Goal: Task Accomplishment & Management: Manage account settings

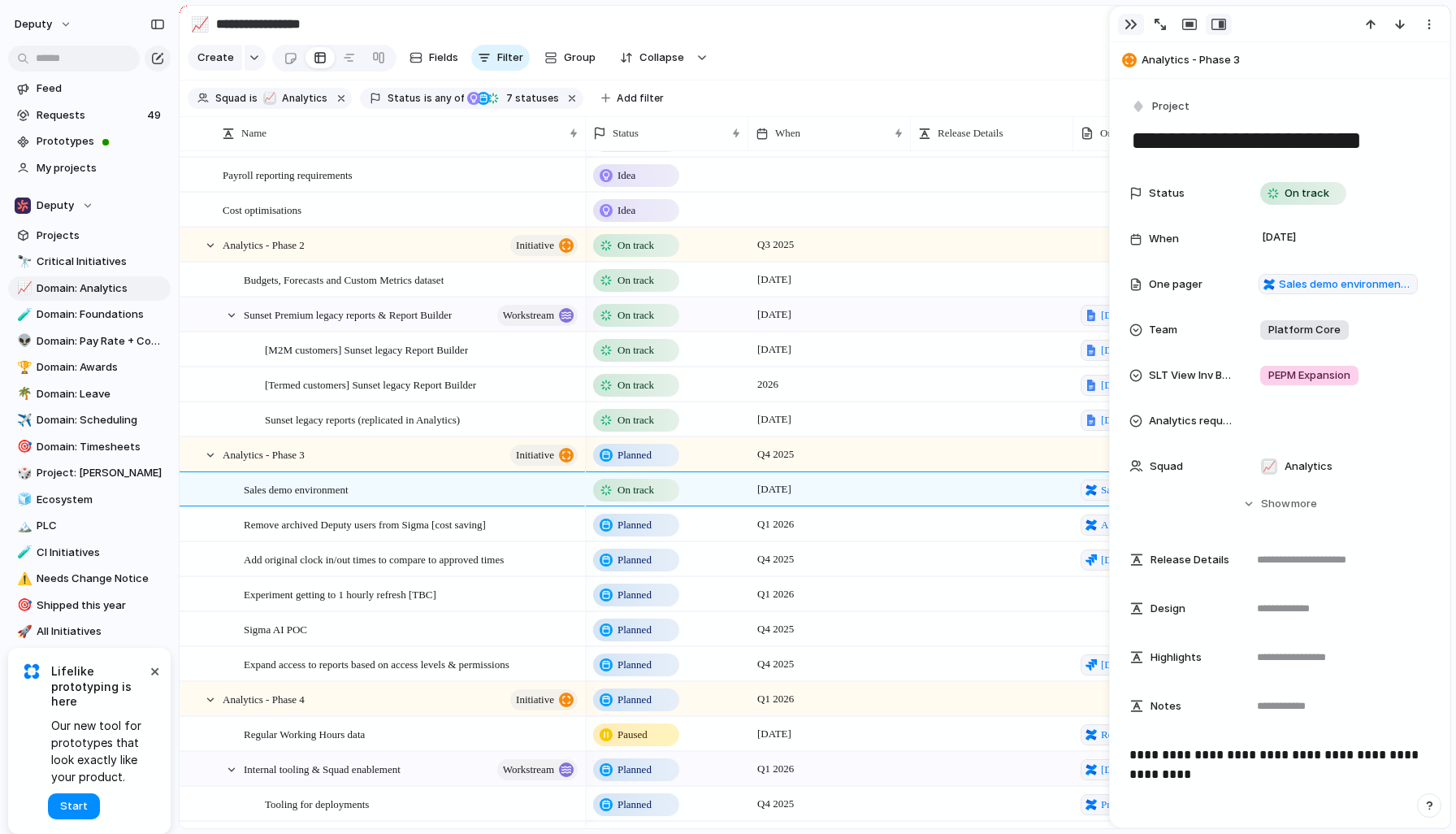
click at [1135, 19] on div "button" at bounding box center [1131, 24] width 13 height 13
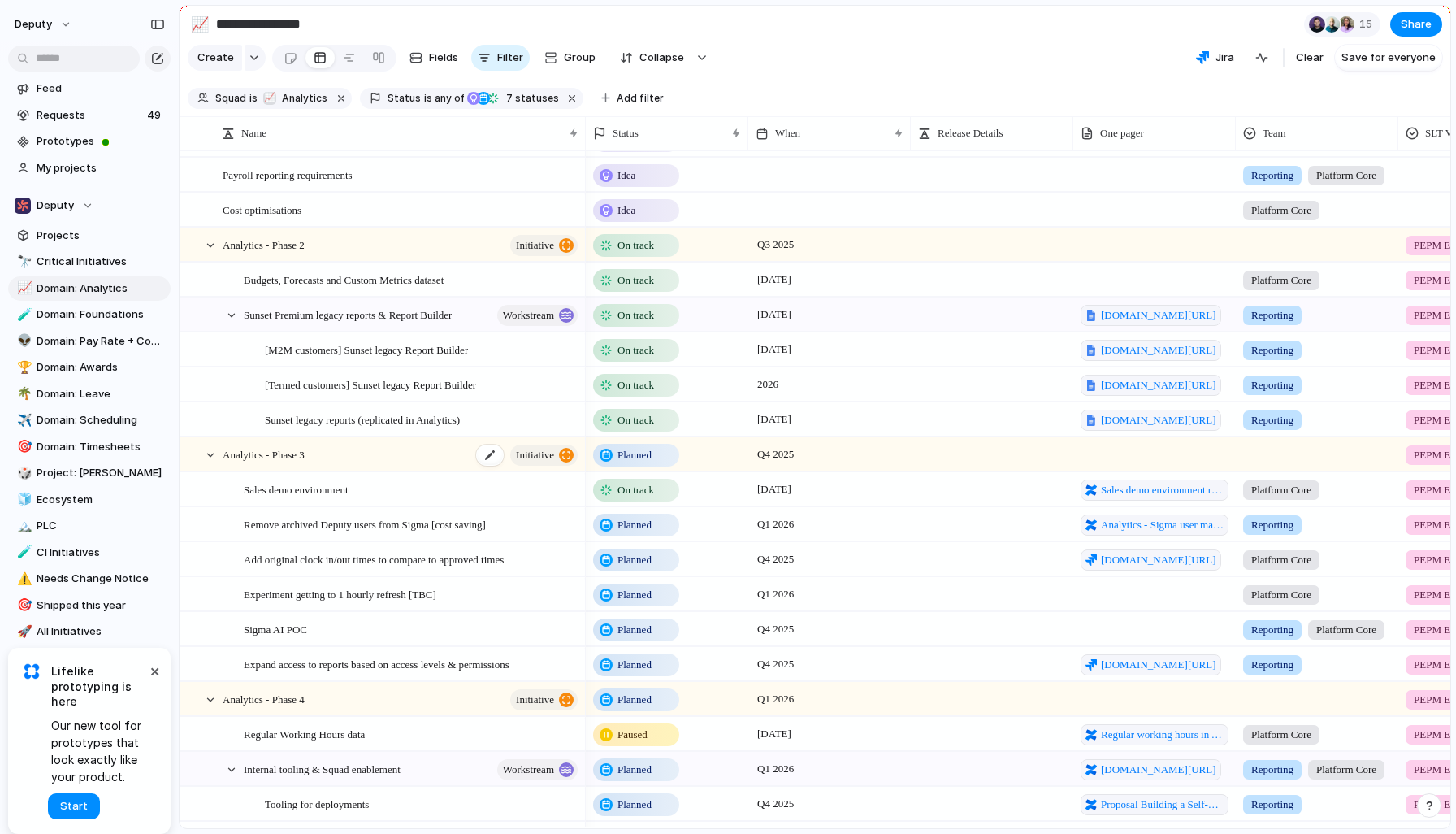
click at [413, 467] on div "Analytics - Phase 3 initiative" at bounding box center [402, 454] width 358 height 33
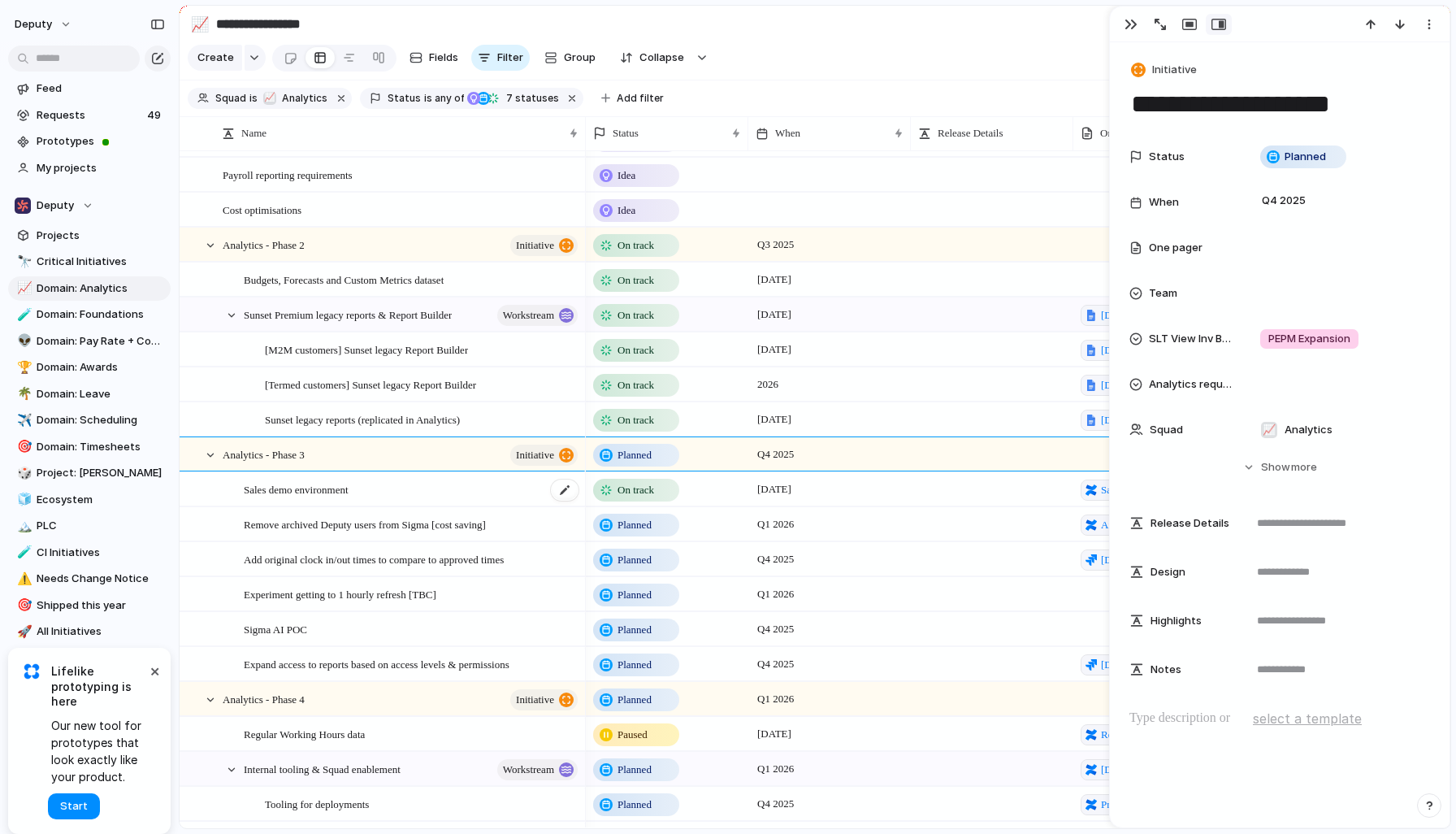
click at [432, 490] on div "Sales demo environment" at bounding box center [412, 489] width 337 height 33
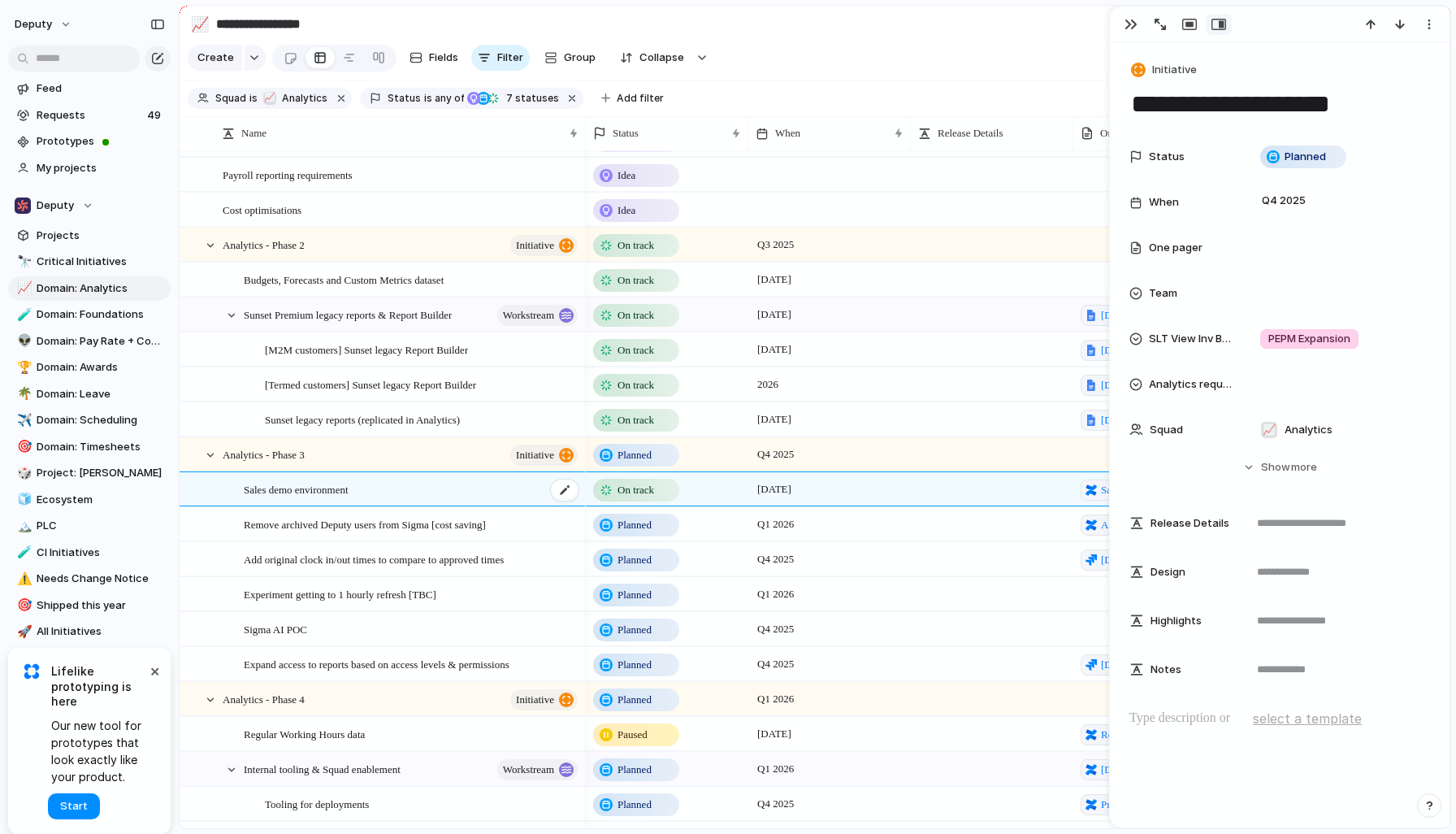
type textarea "**********"
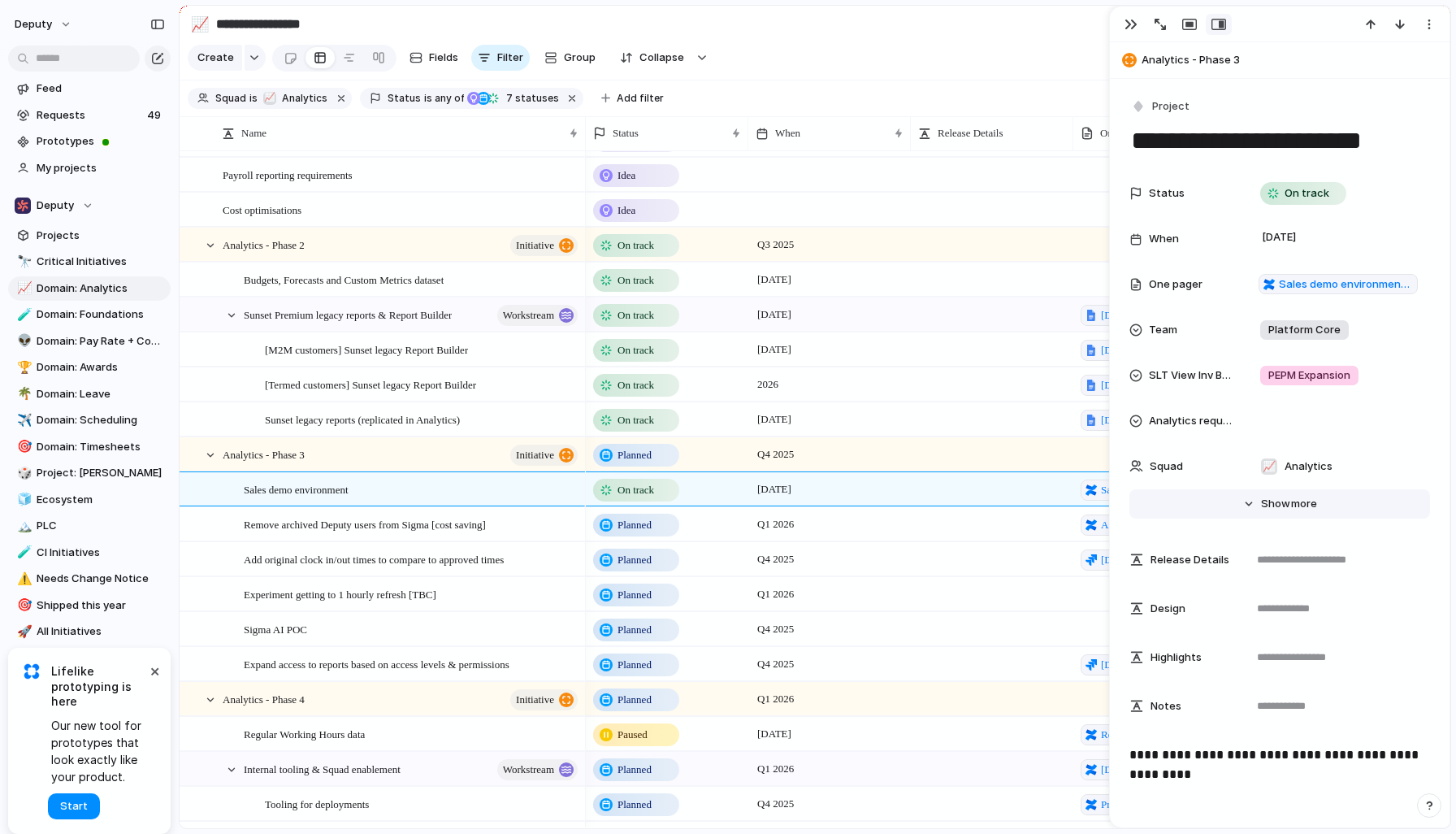
click at [1268, 510] on span "Show" at bounding box center [1275, 503] width 29 height 17
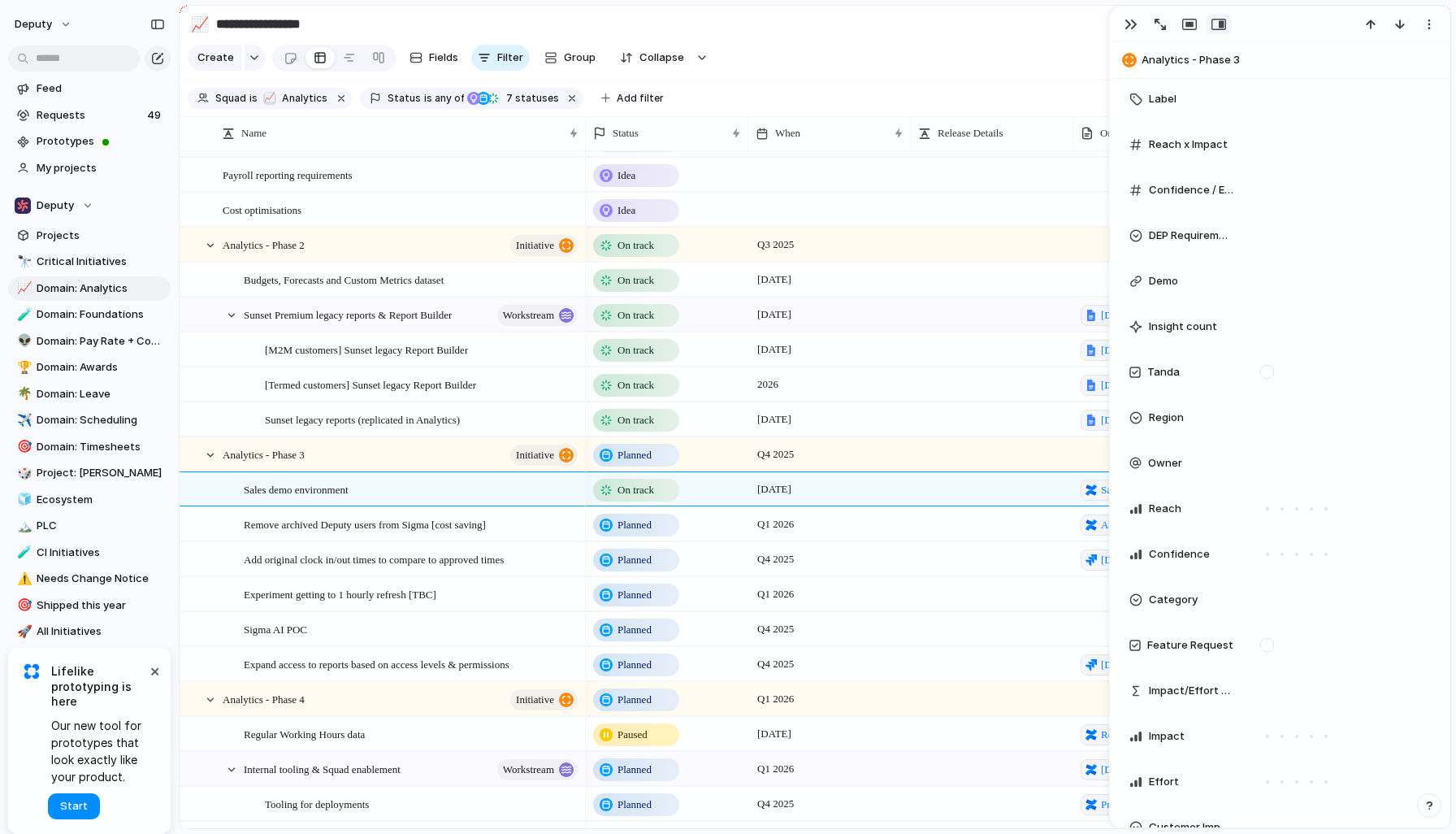
scroll to position [1101, 0]
click at [1299, 461] on div at bounding box center [1338, 458] width 169 height 18
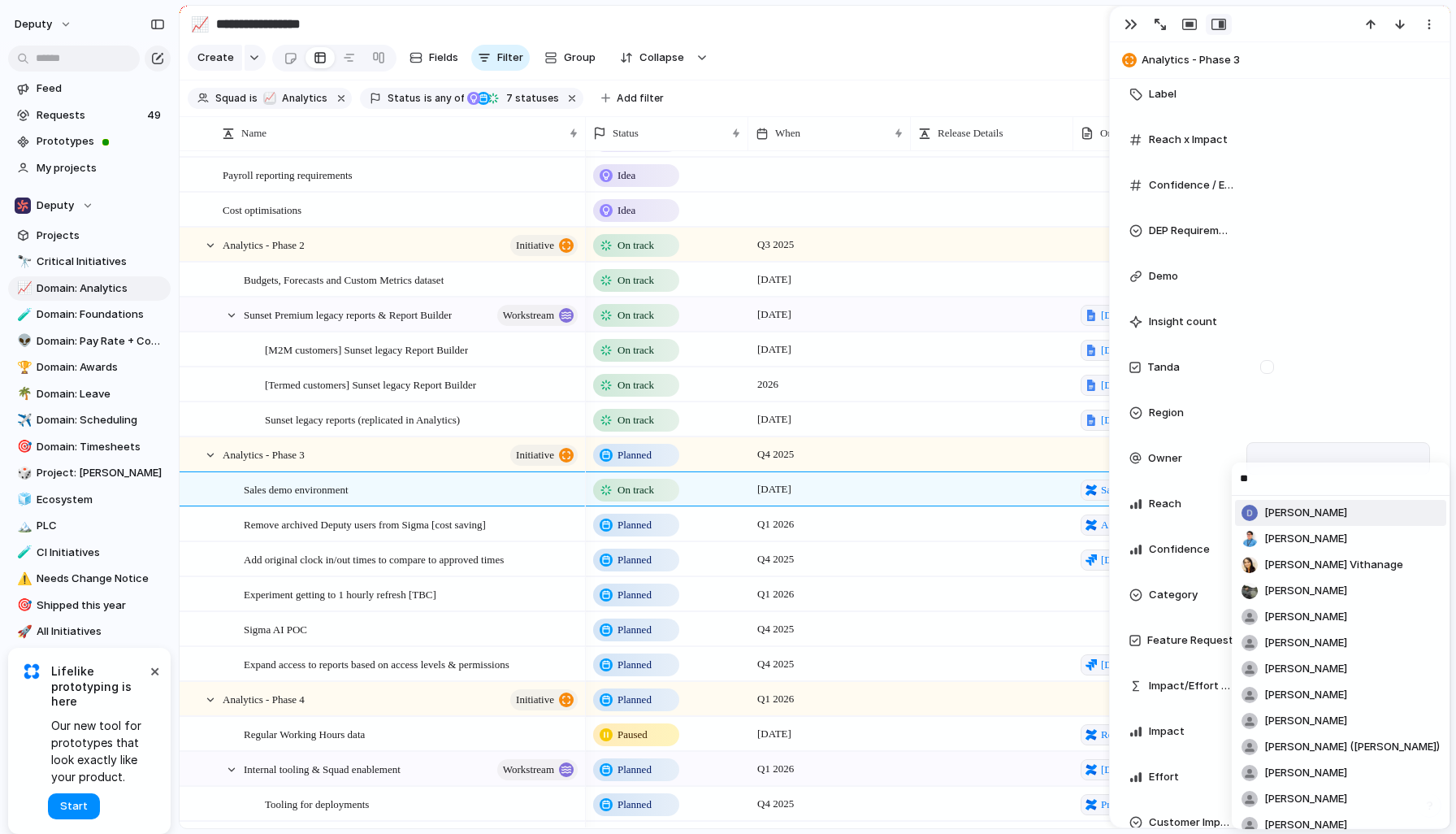
type input "***"
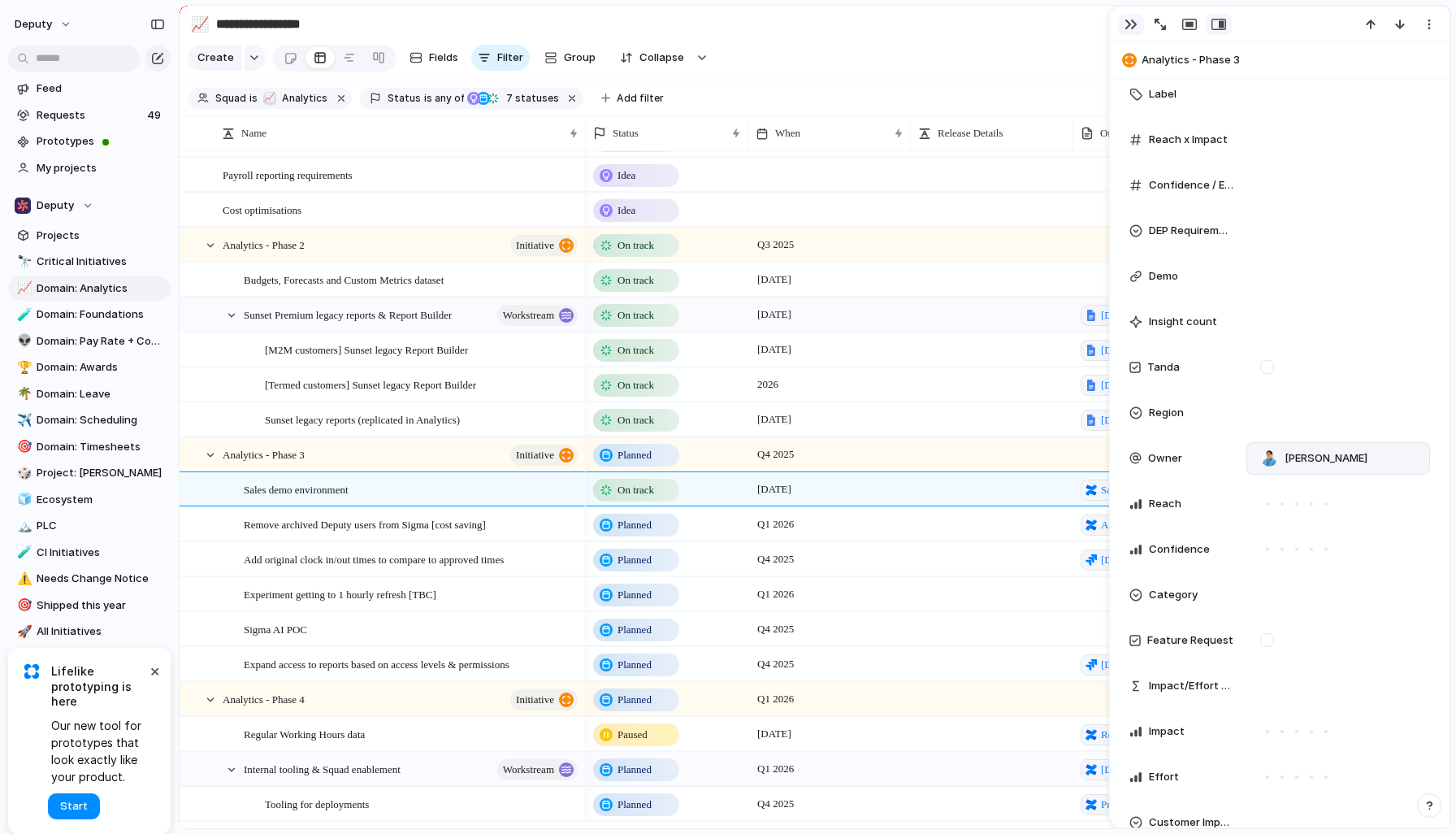
click at [1127, 22] on div "button" at bounding box center [1131, 24] width 13 height 13
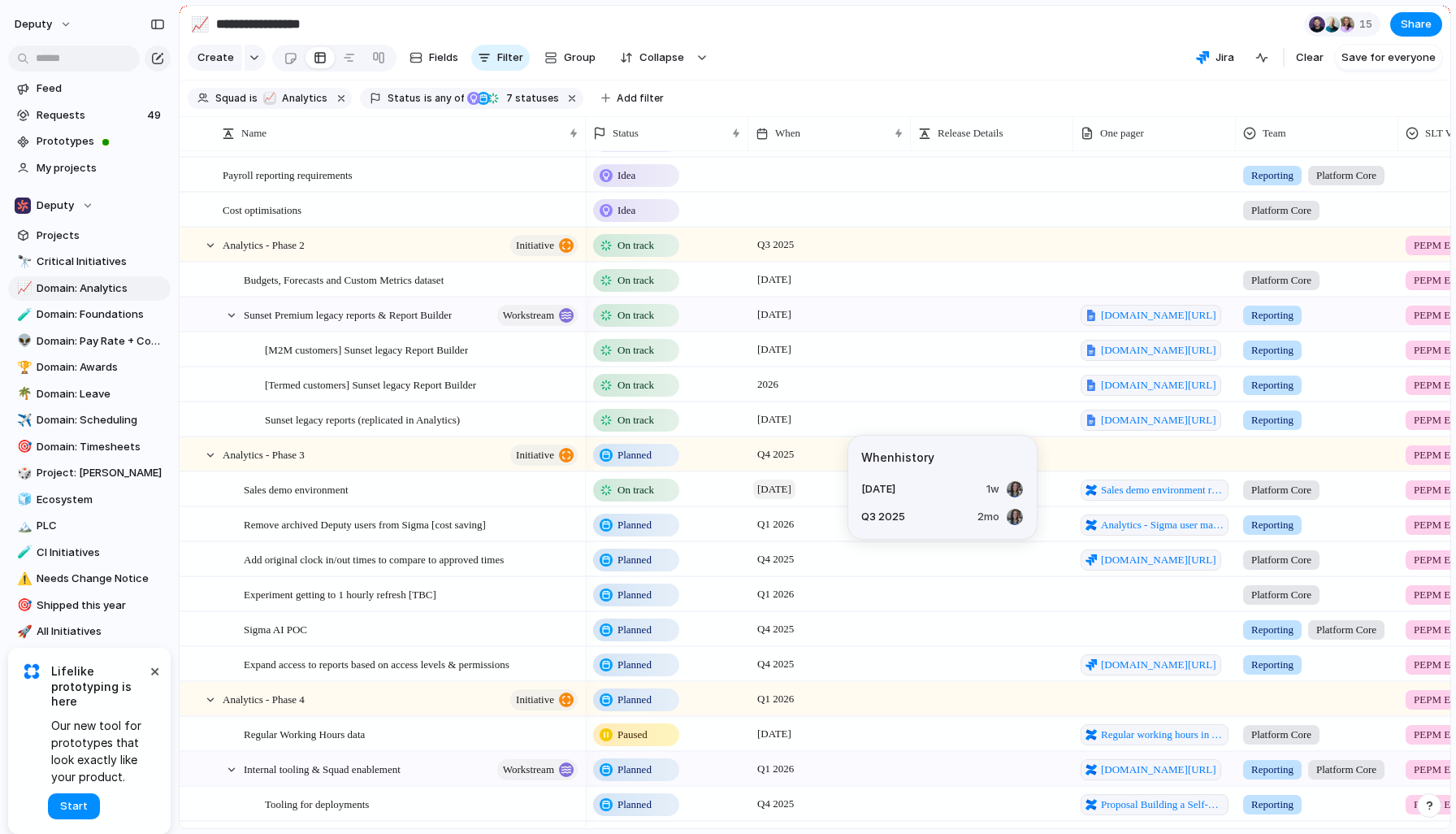
click at [789, 493] on span "November 2025" at bounding box center [774, 489] width 42 height 19
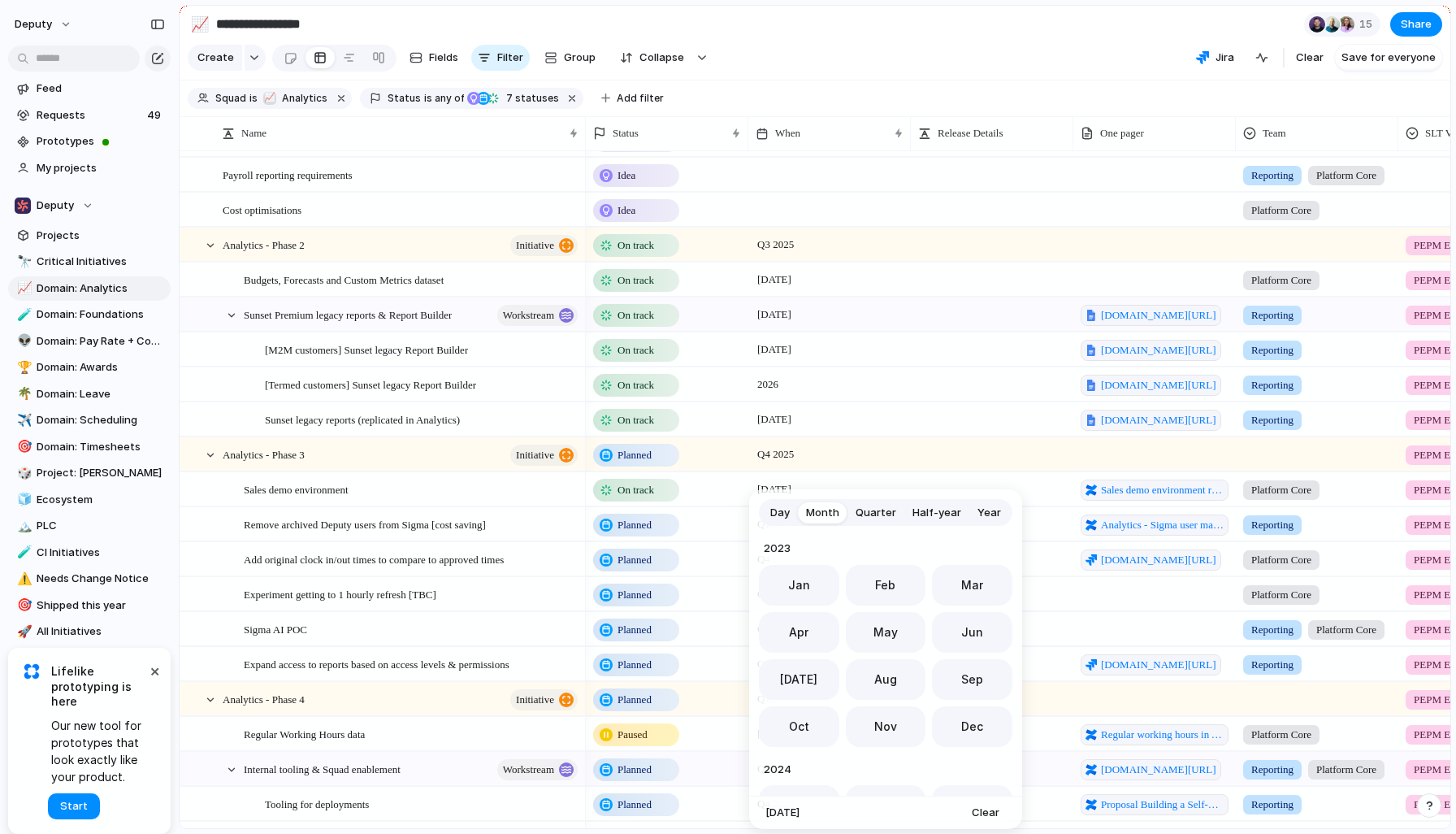
scroll to position [446, 0]
click at [785, 517] on span "Day" at bounding box center [780, 512] width 19 height 17
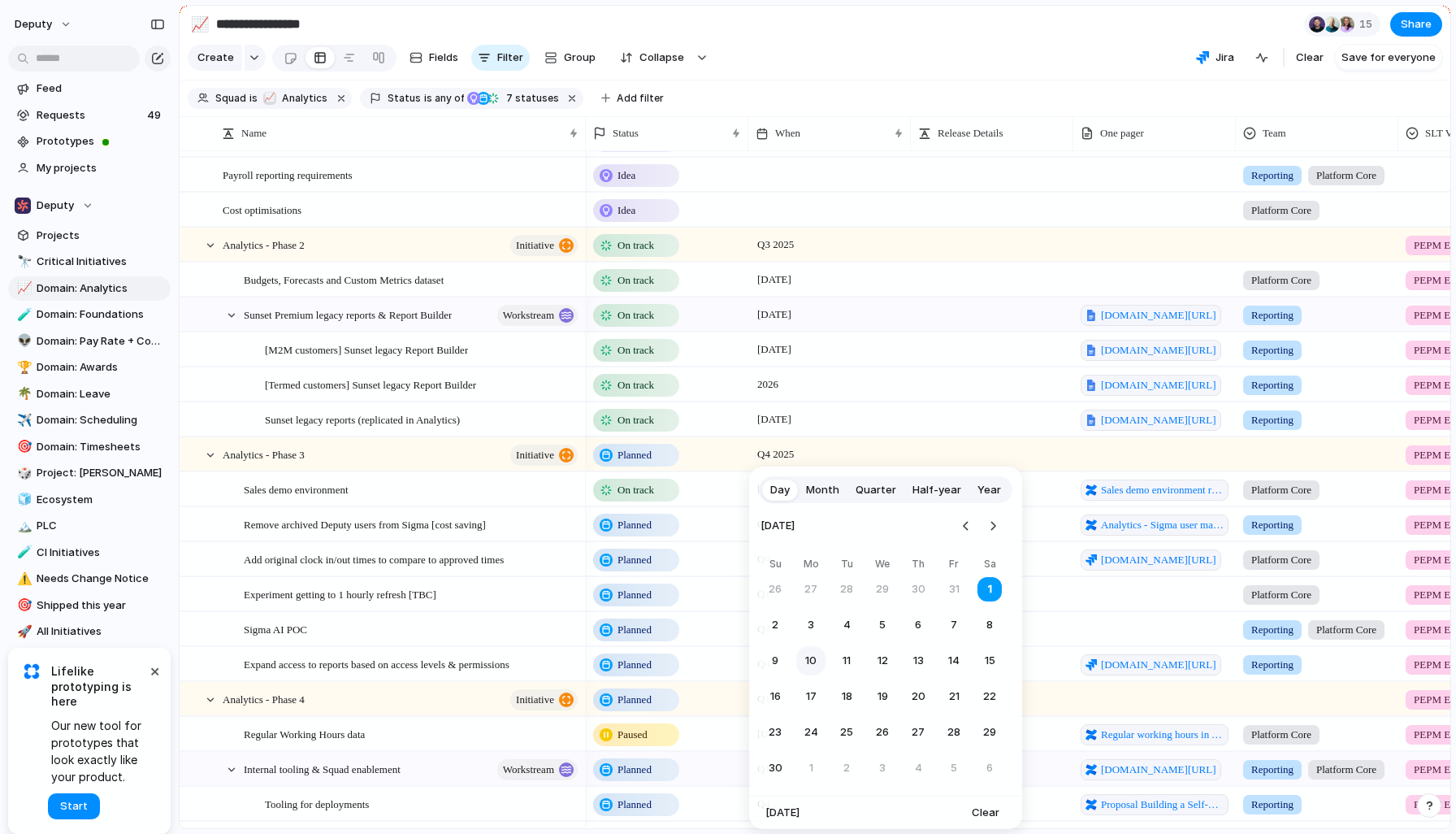
click at [807, 659] on button "10" at bounding box center [810, 660] width 29 height 29
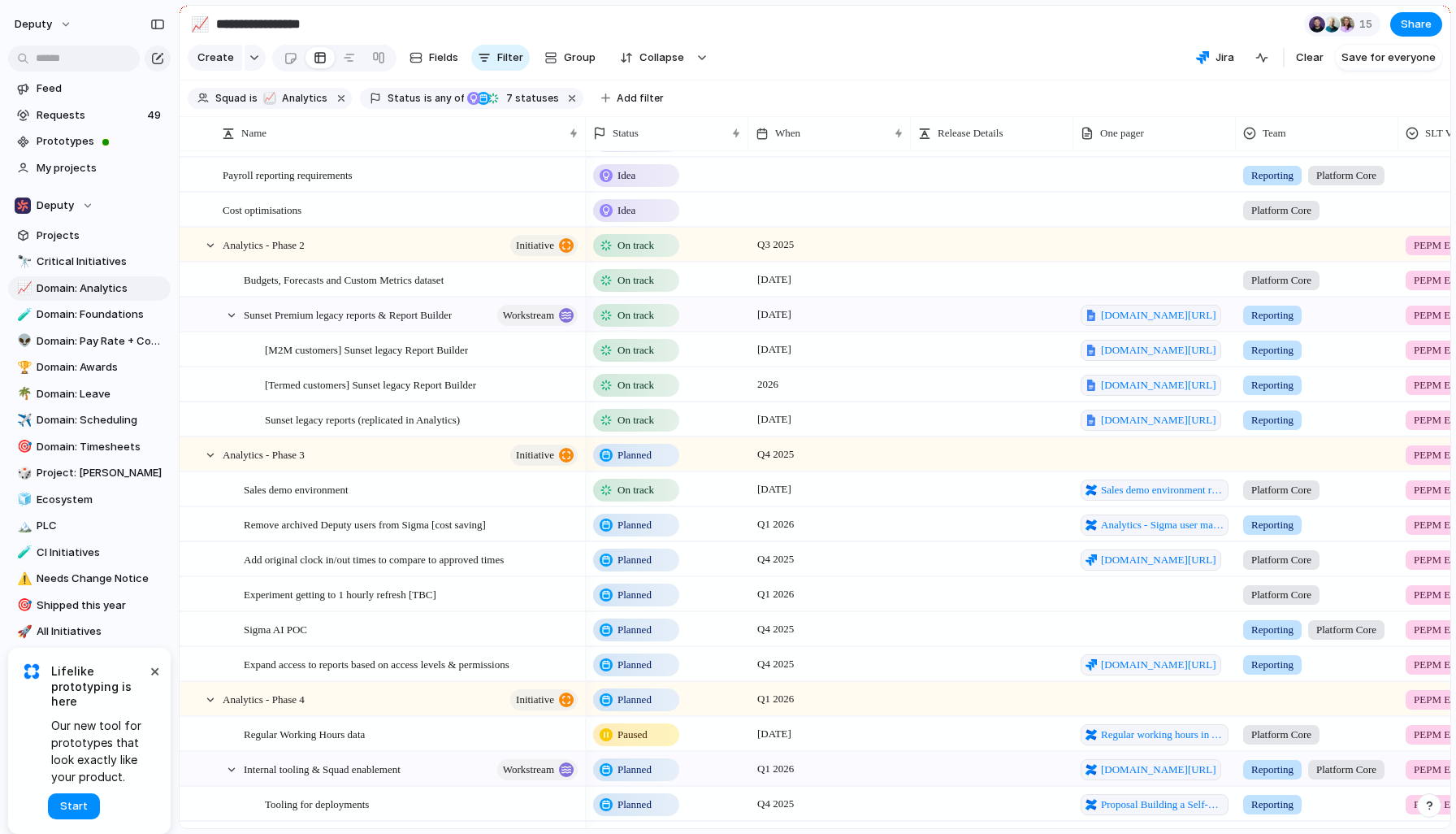
click at [804, 567] on div "Q4 2025" at bounding box center [829, 556] width 161 height 26
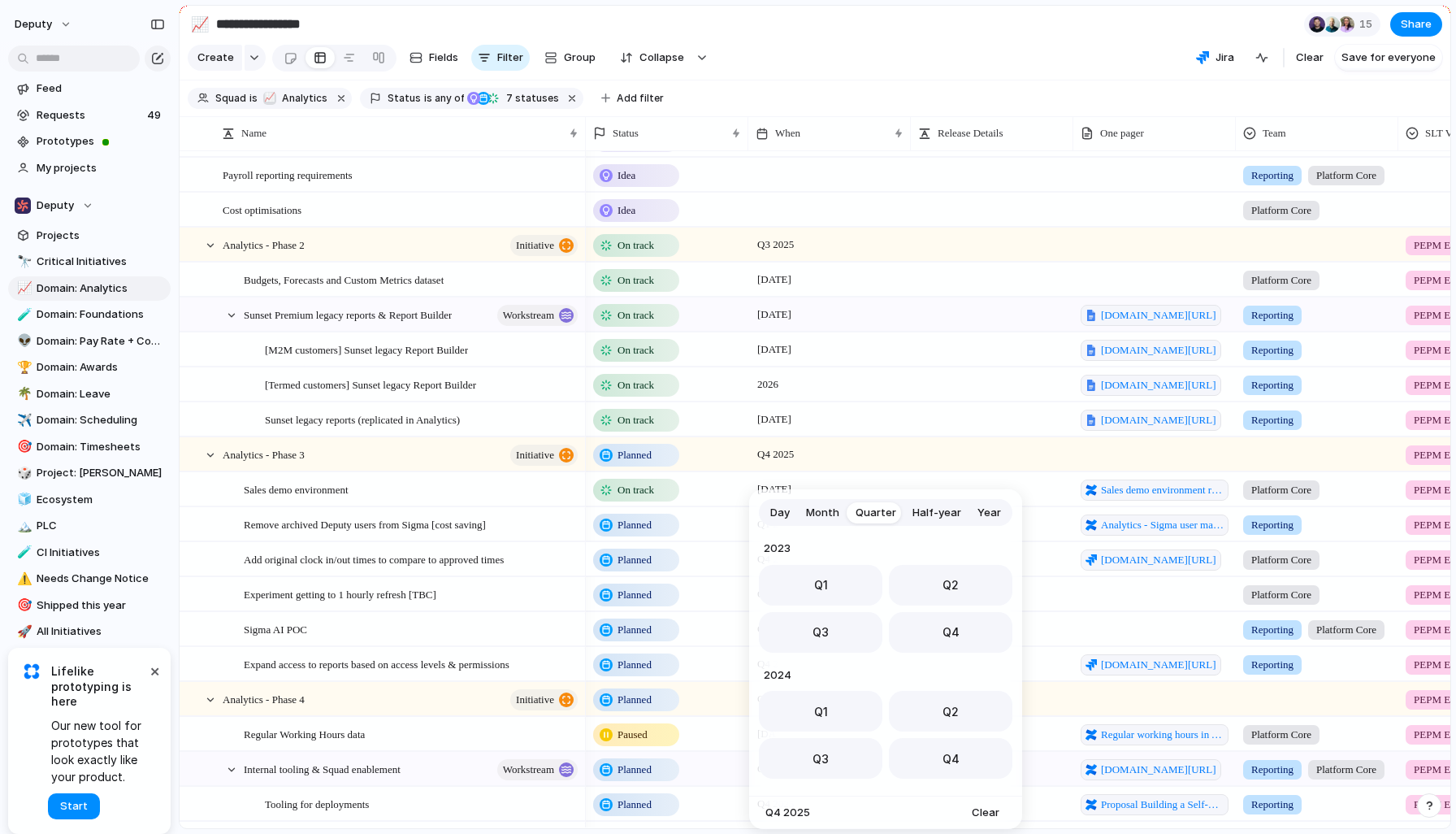
scroll to position [258, 0]
click at [782, 517] on span "Day" at bounding box center [780, 512] width 19 height 17
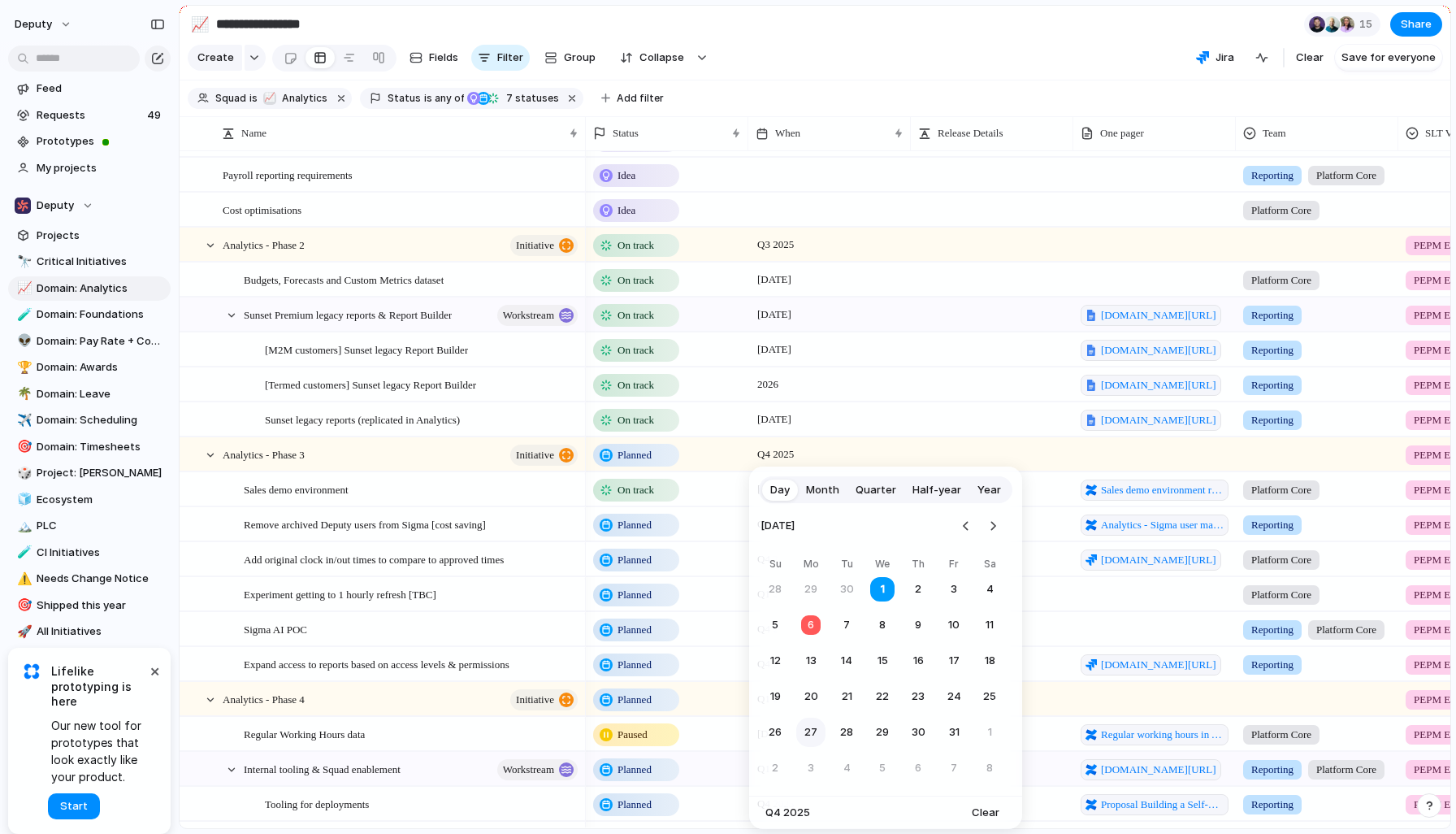
click at [813, 735] on button "27" at bounding box center [810, 731] width 29 height 29
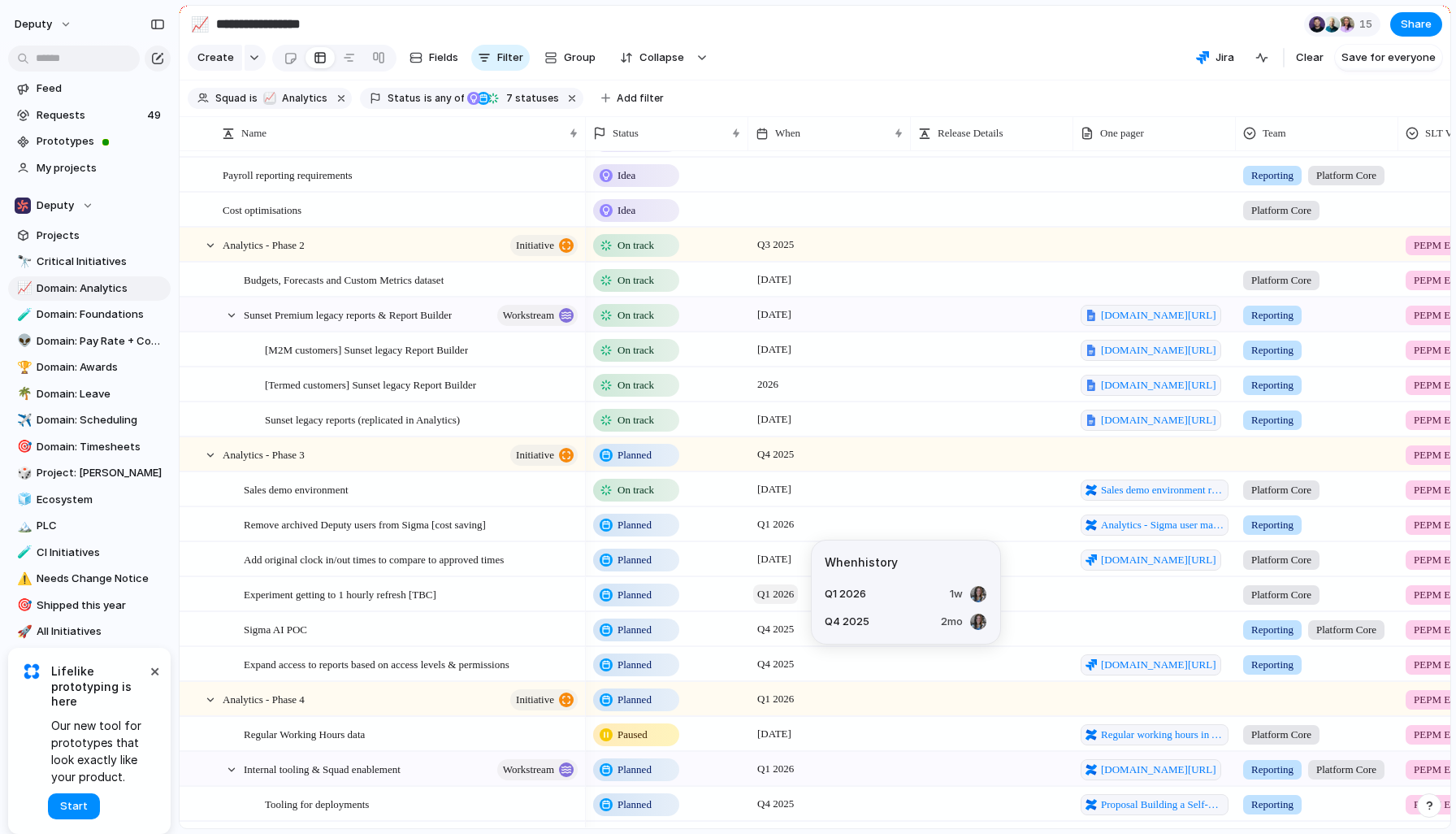
click at [774, 598] on span "Q1 2026" at bounding box center [775, 594] width 45 height 19
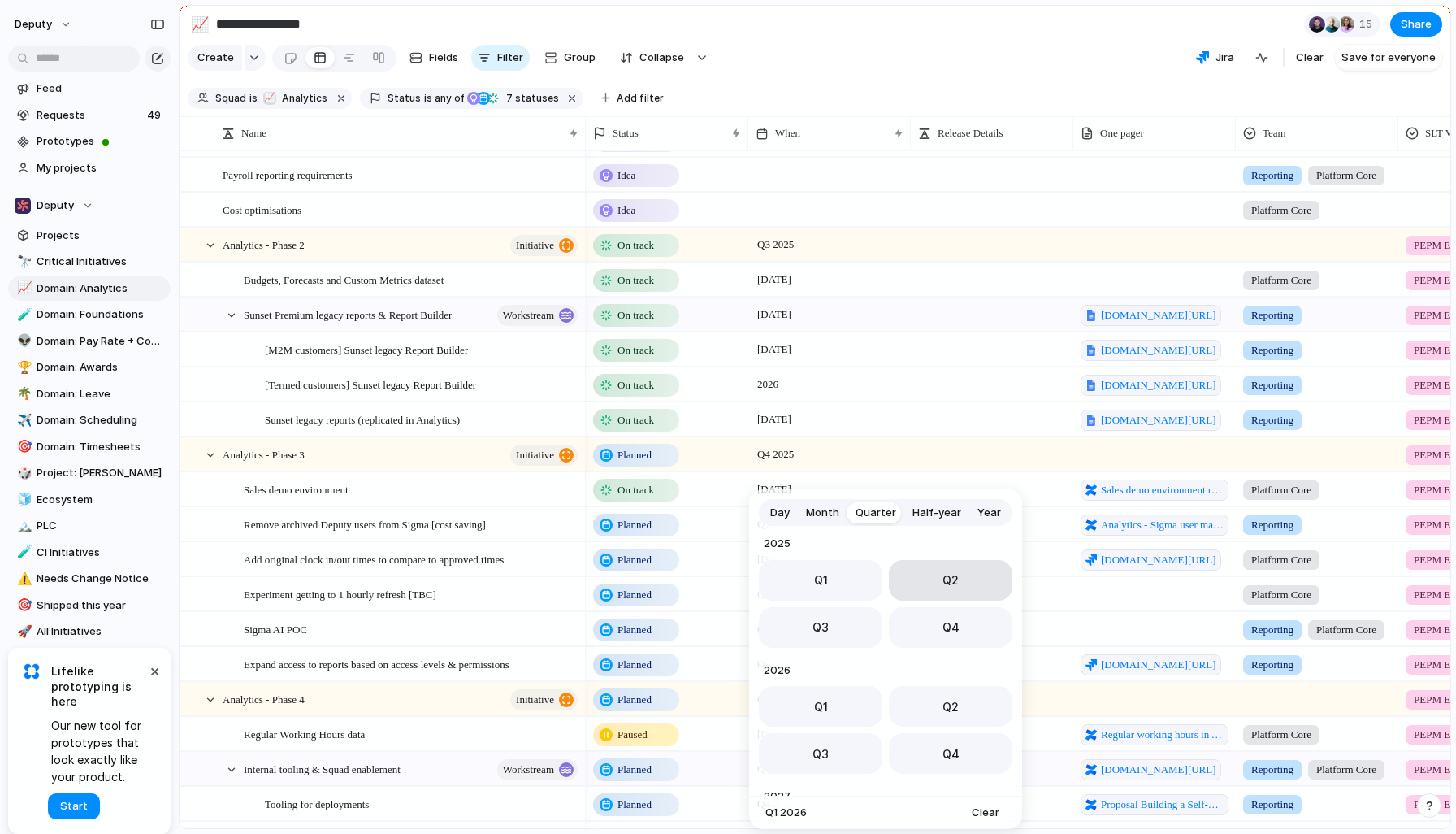
click at [952, 581] on span "Q2" at bounding box center [951, 579] width 17 height 17
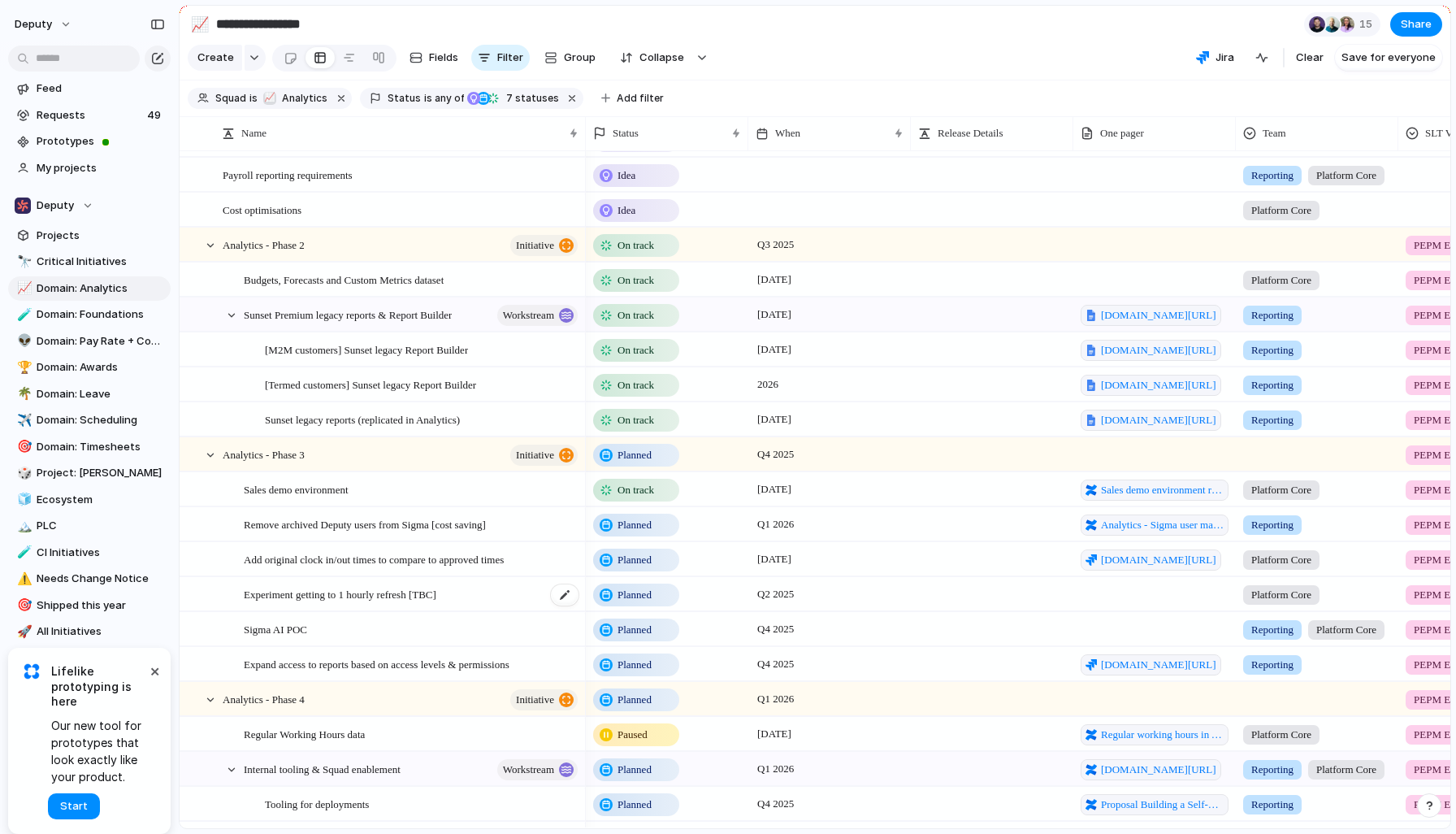
click at [508, 594] on div "Experiment getting to 1 hourly refresh [TBC]" at bounding box center [412, 595] width 337 height 33
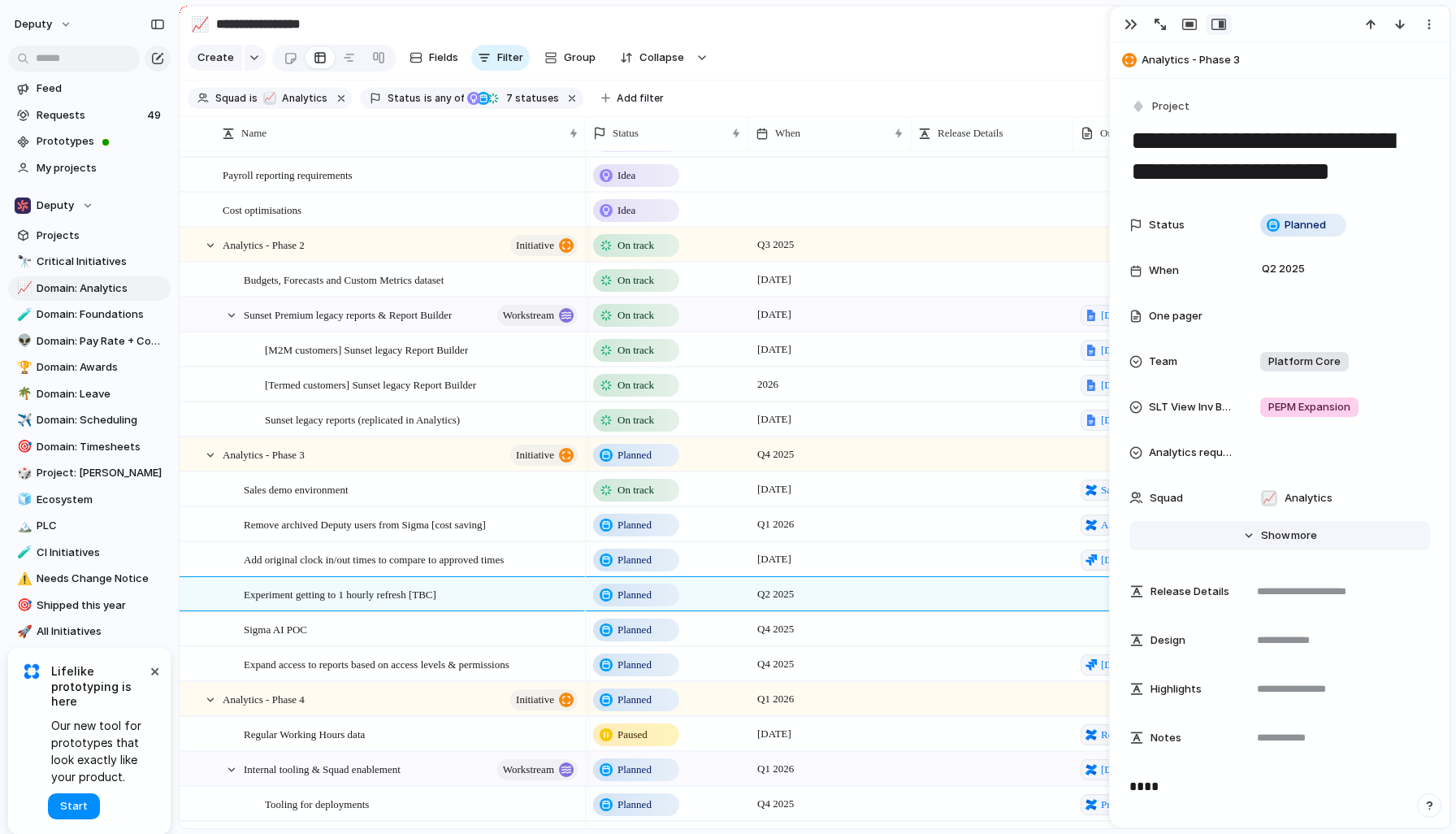
click at [1272, 533] on span "Show" at bounding box center [1275, 535] width 29 height 17
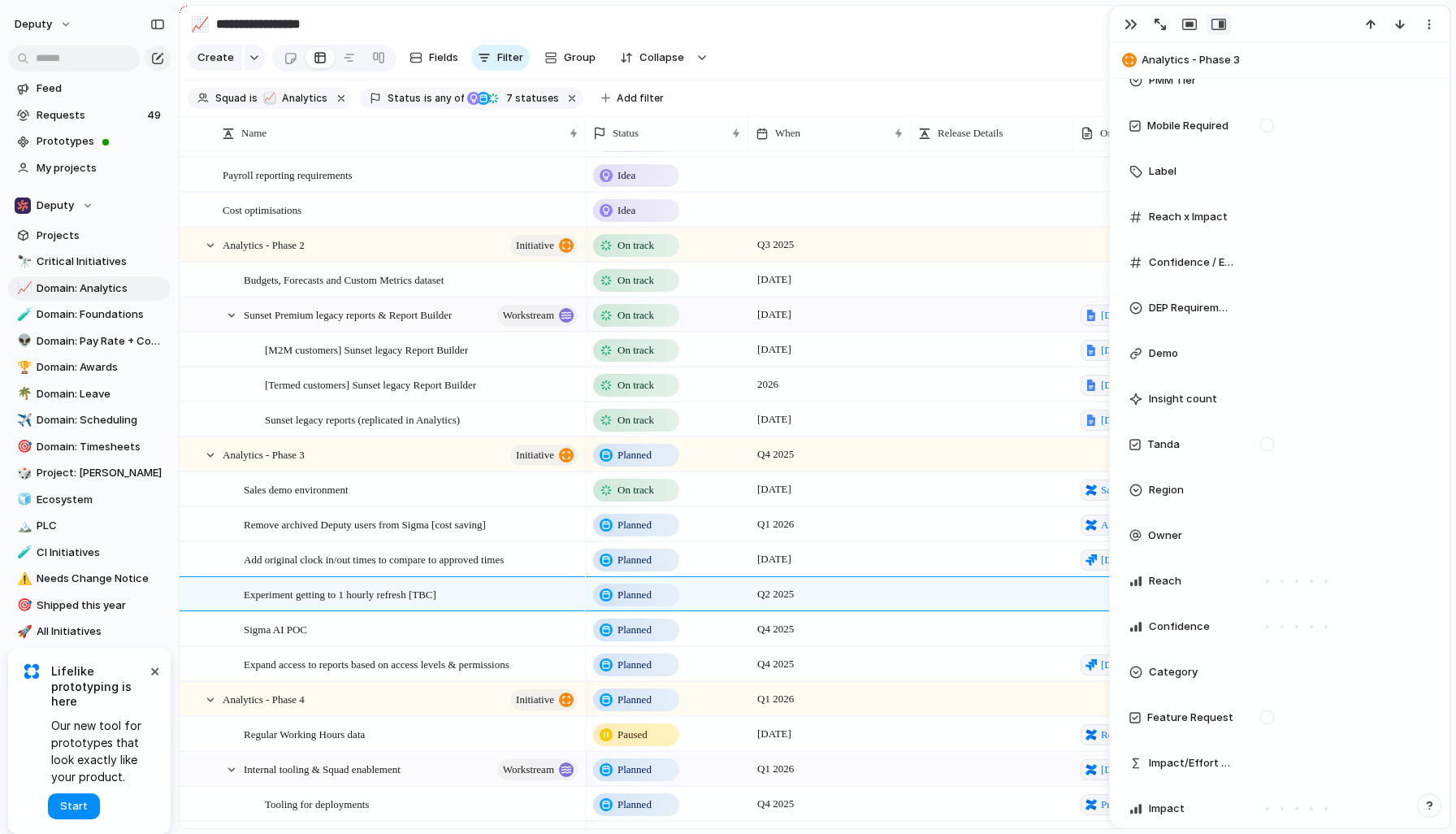
scroll to position [1244, 0]
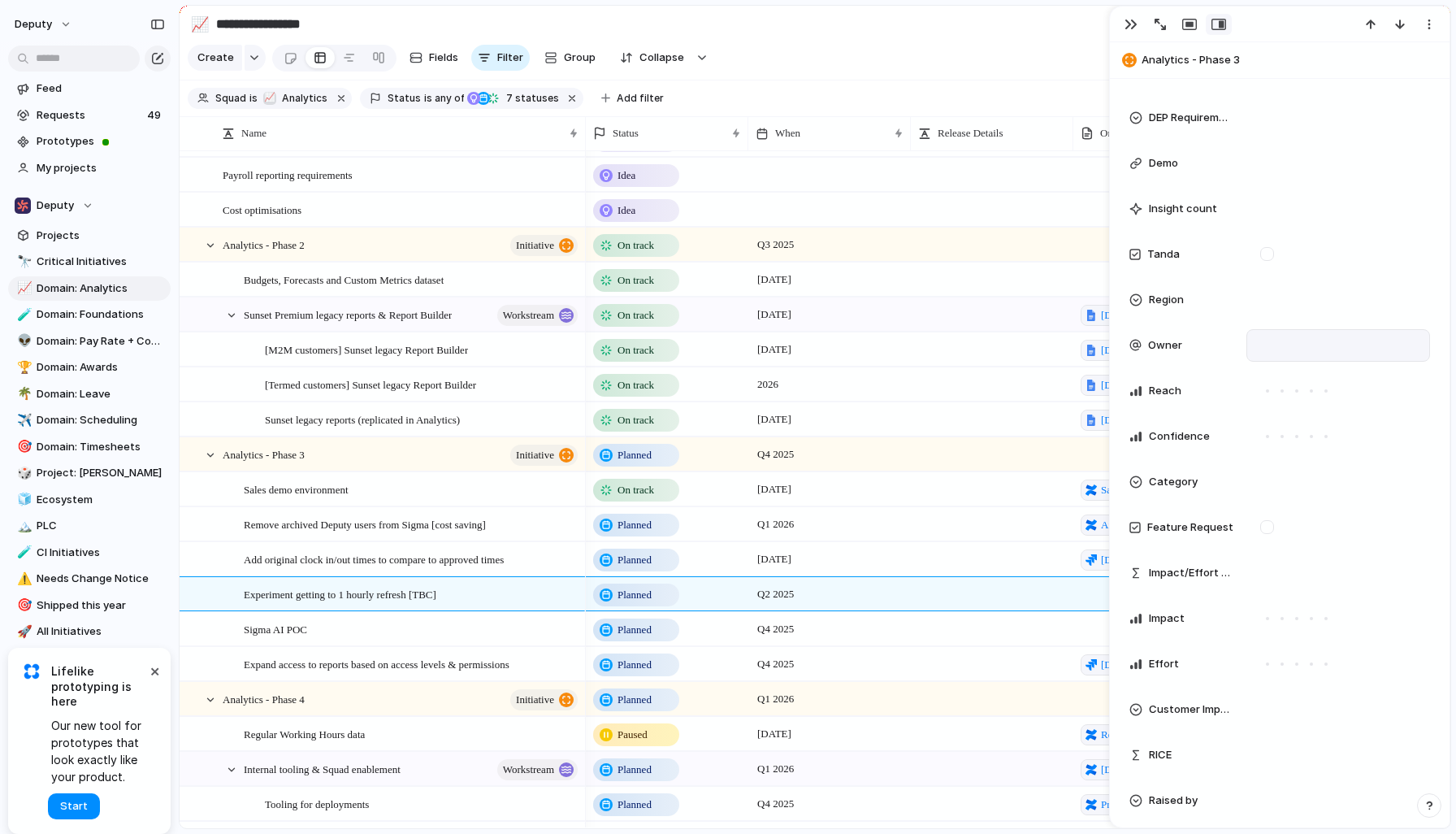
click at [1288, 348] on div at bounding box center [1338, 346] width 169 height 18
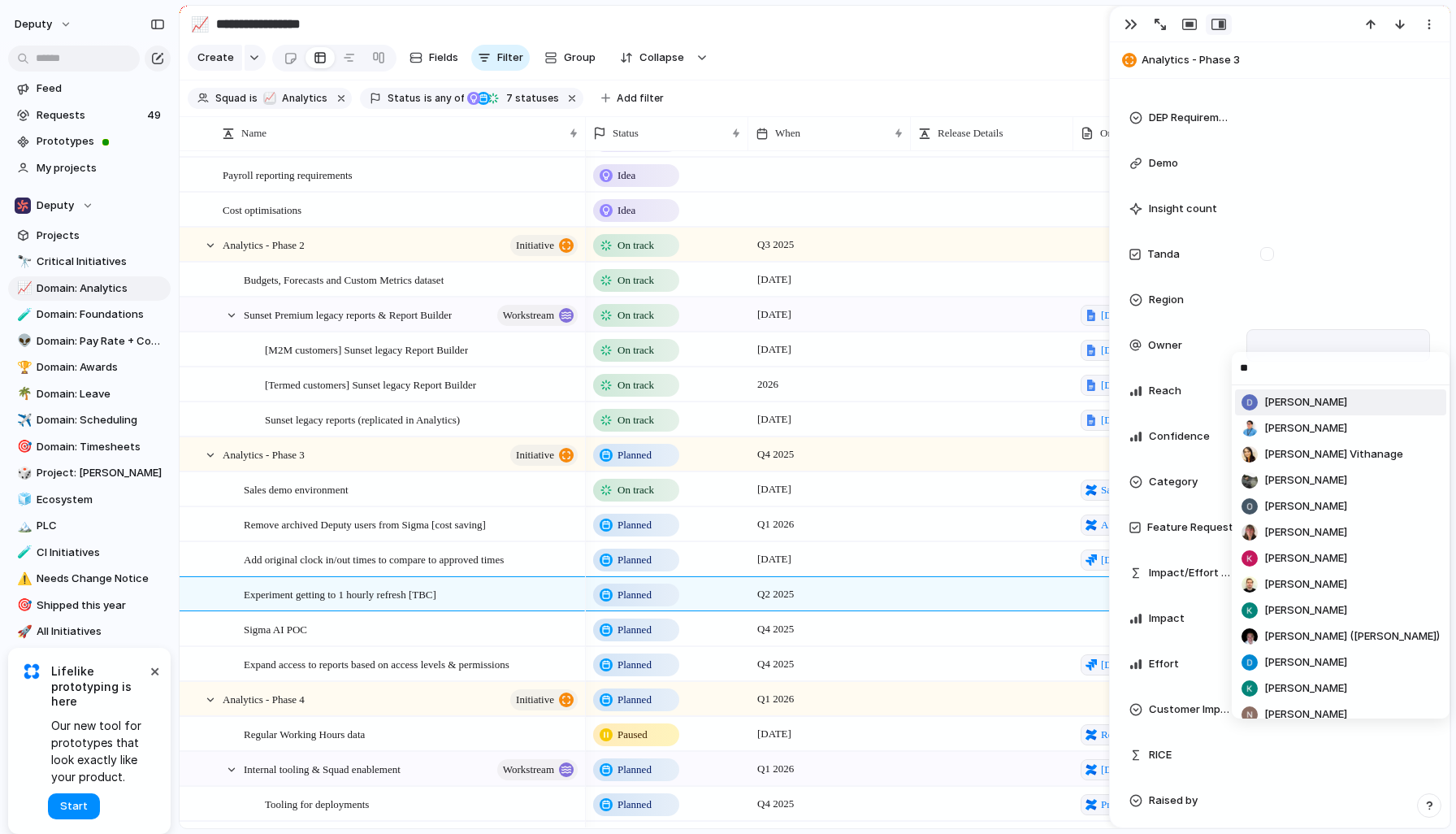
type input "***"
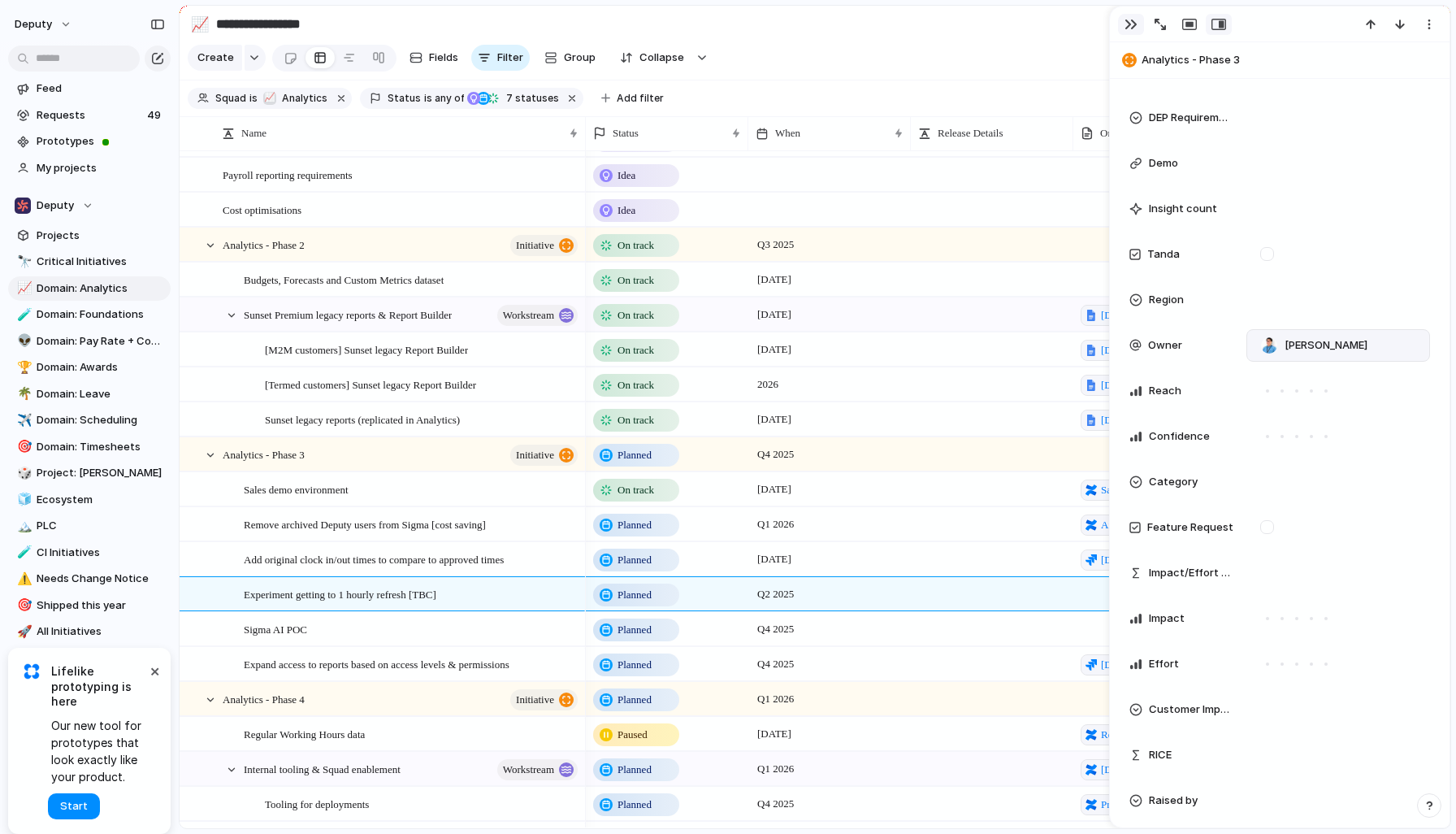
click at [1131, 21] on div "button" at bounding box center [1131, 24] width 13 height 13
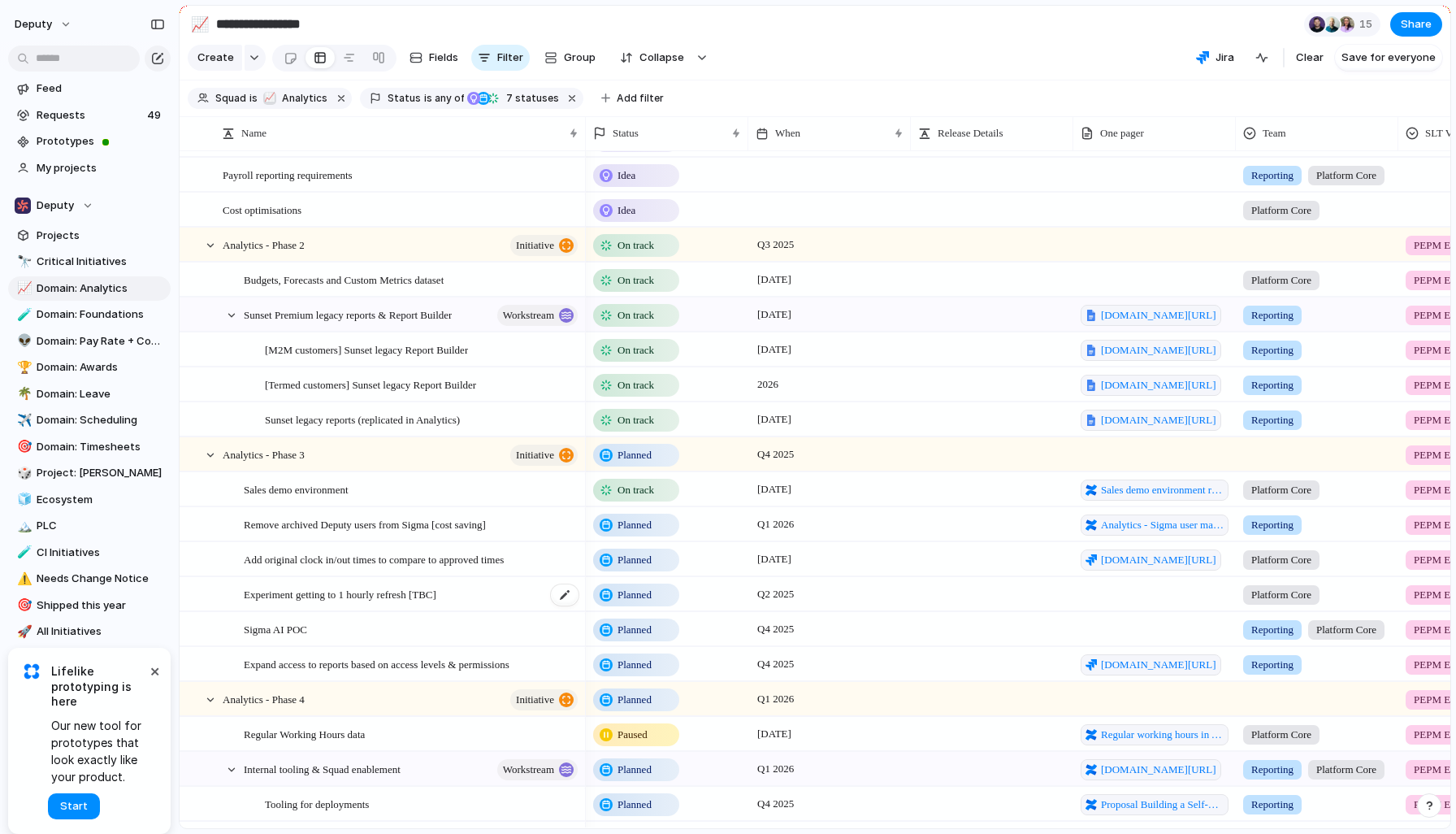
click at [371, 597] on span "Experiment getting to 1 hourly refresh [TBC]" at bounding box center [340, 593] width 193 height 18
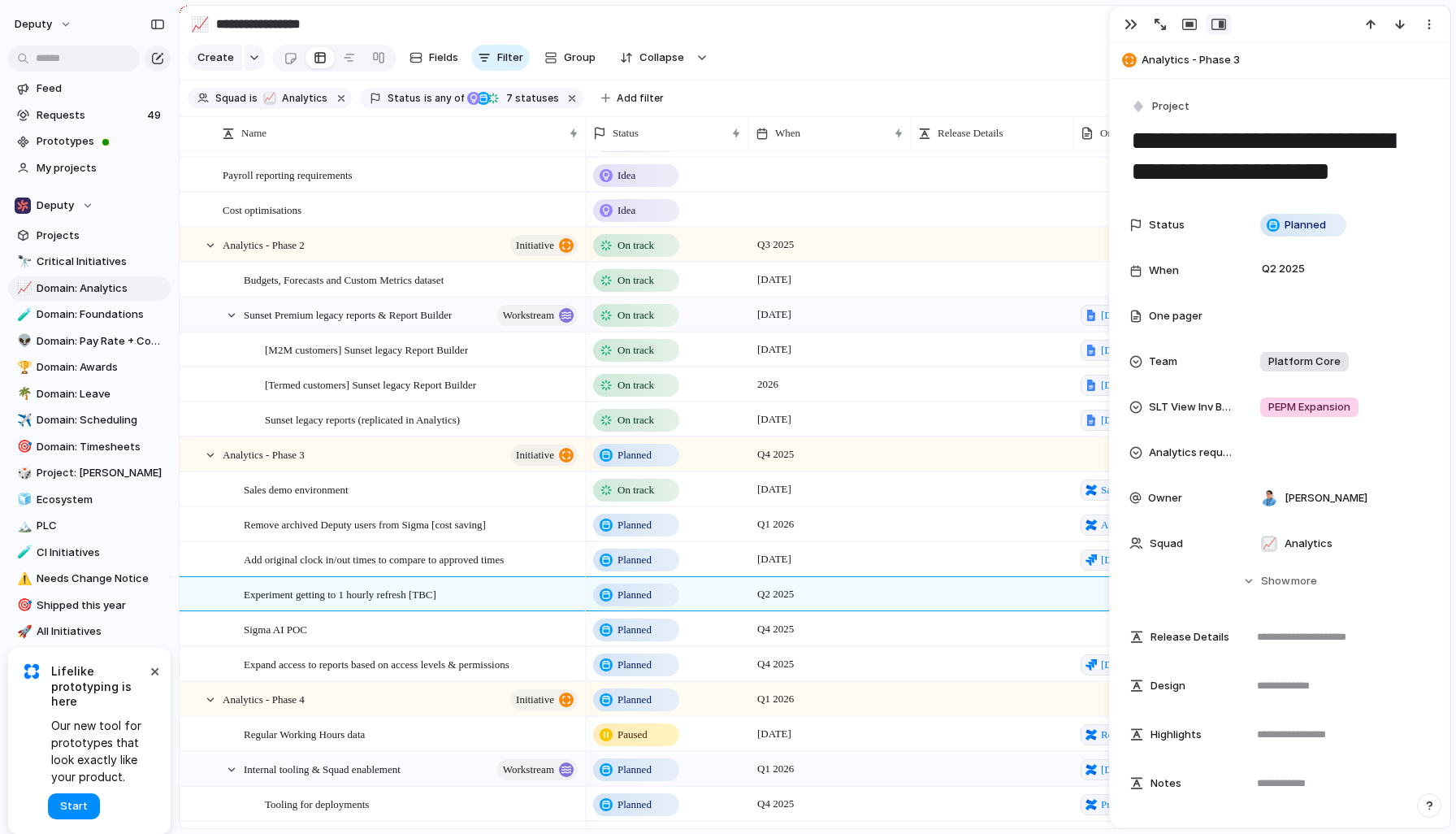
click at [1399, 139] on textarea "**********" at bounding box center [1280, 156] width 301 height 66
click at [1391, 135] on textarea "**********" at bounding box center [1280, 156] width 301 height 66
click at [1276, 168] on textarea "**********" at bounding box center [1280, 156] width 301 height 66
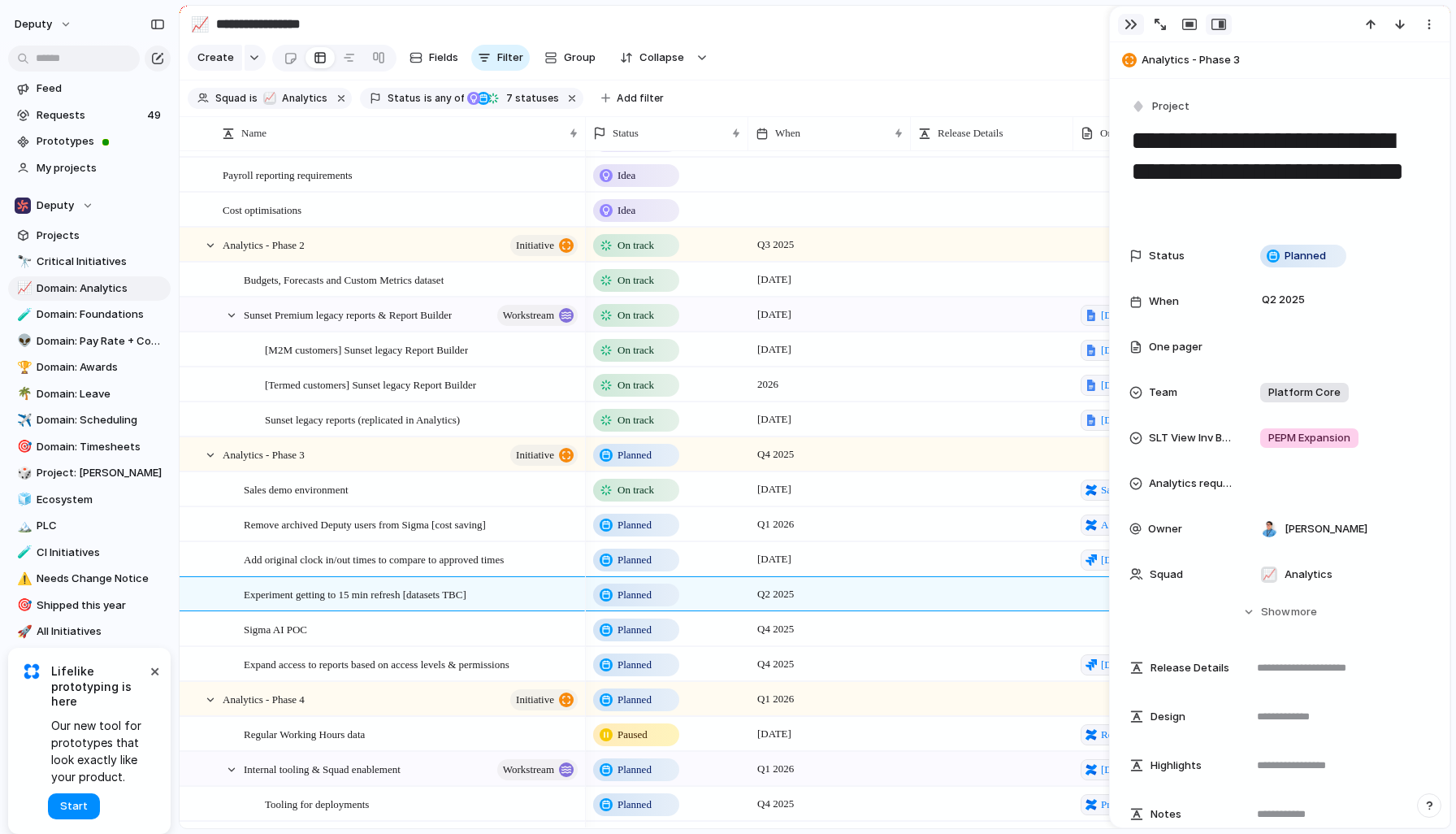
type textarea "**********"
click at [1131, 18] on div "button" at bounding box center [1131, 24] width 13 height 13
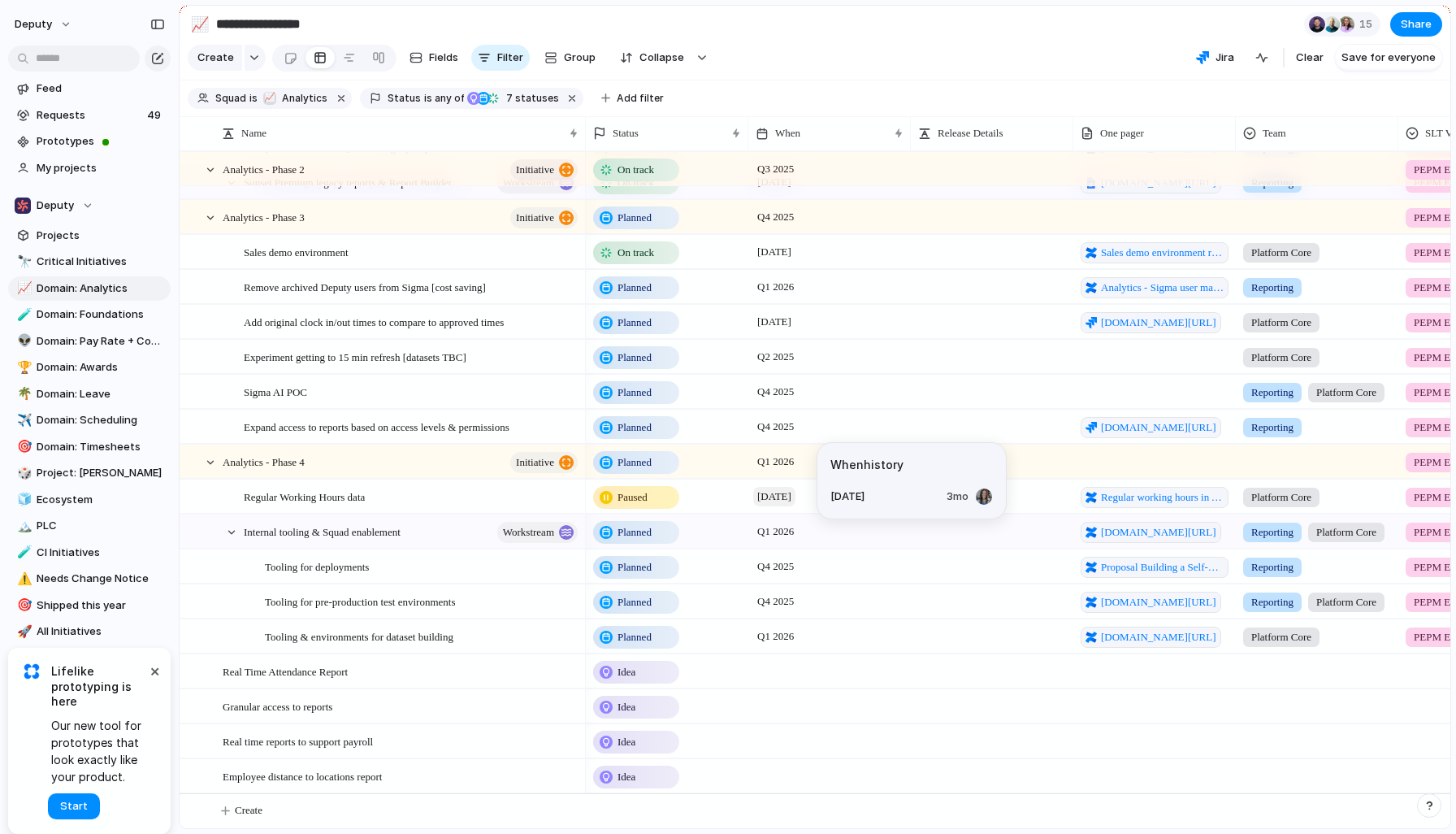
click at [782, 498] on span "May 2025" at bounding box center [774, 496] width 42 height 19
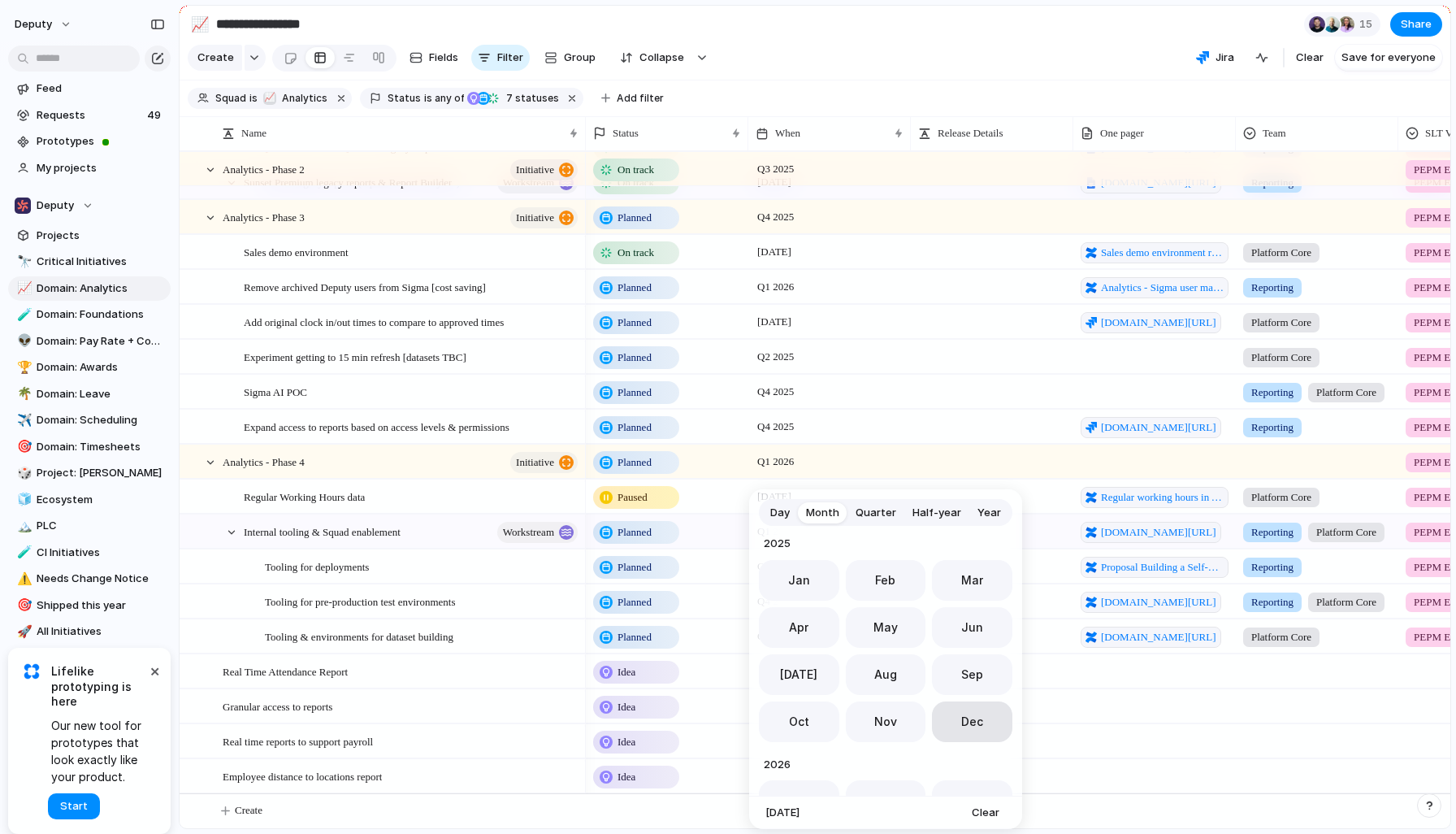
click at [970, 725] on span "Dec" at bounding box center [972, 721] width 22 height 17
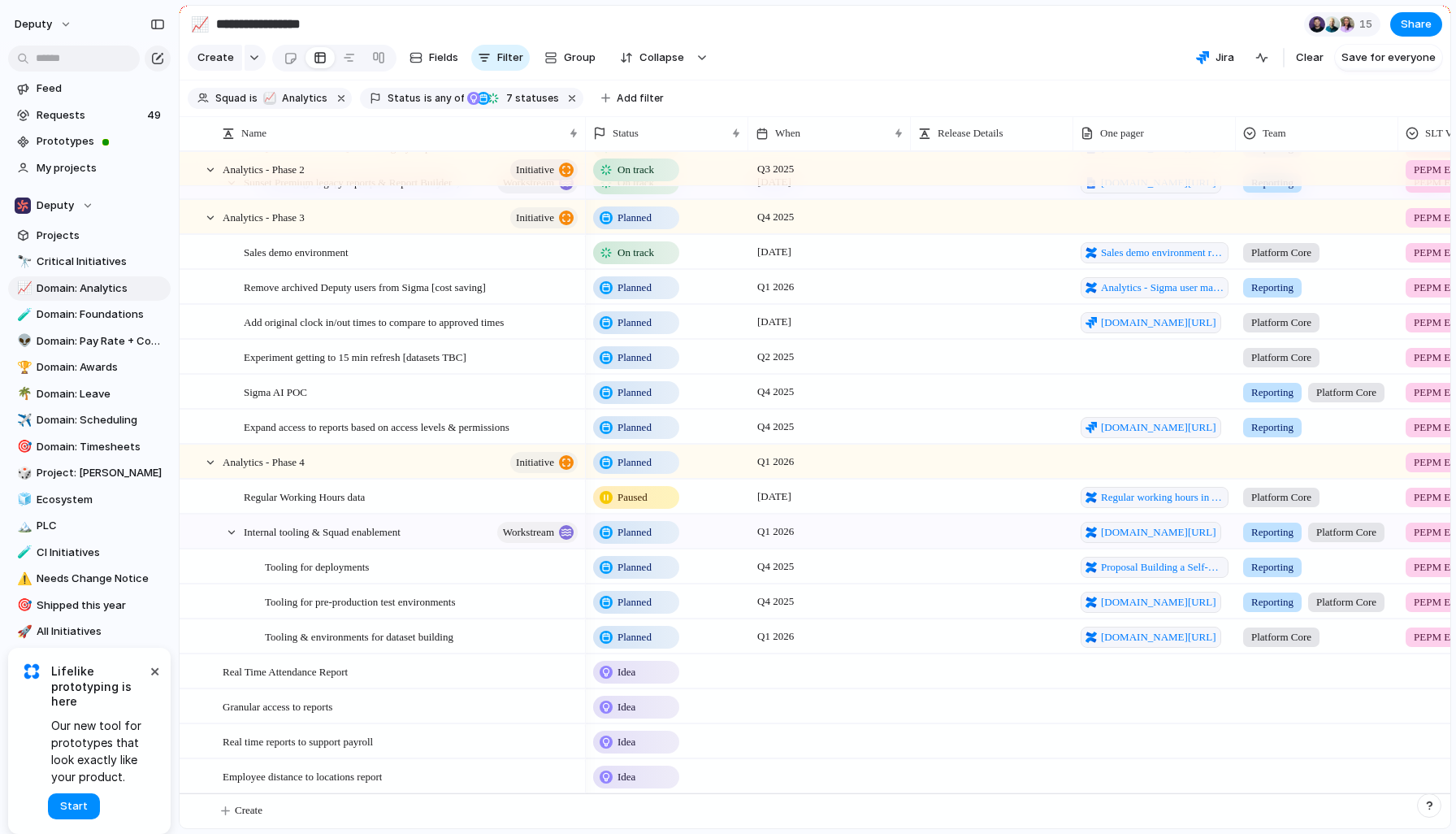
click at [647, 494] on span "Paused" at bounding box center [632, 497] width 30 height 17
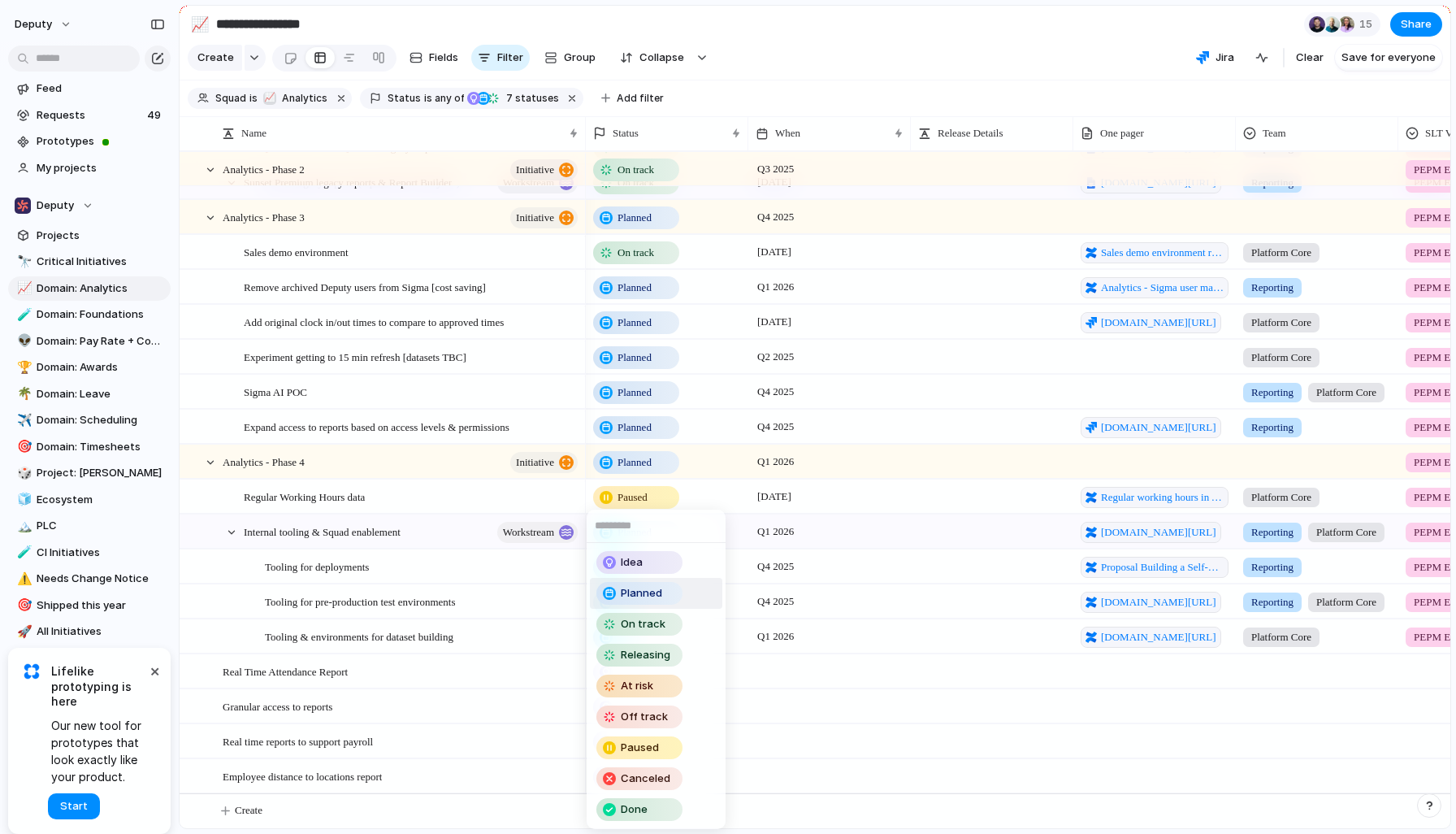
click at [659, 595] on span "Planned" at bounding box center [641, 593] width 41 height 17
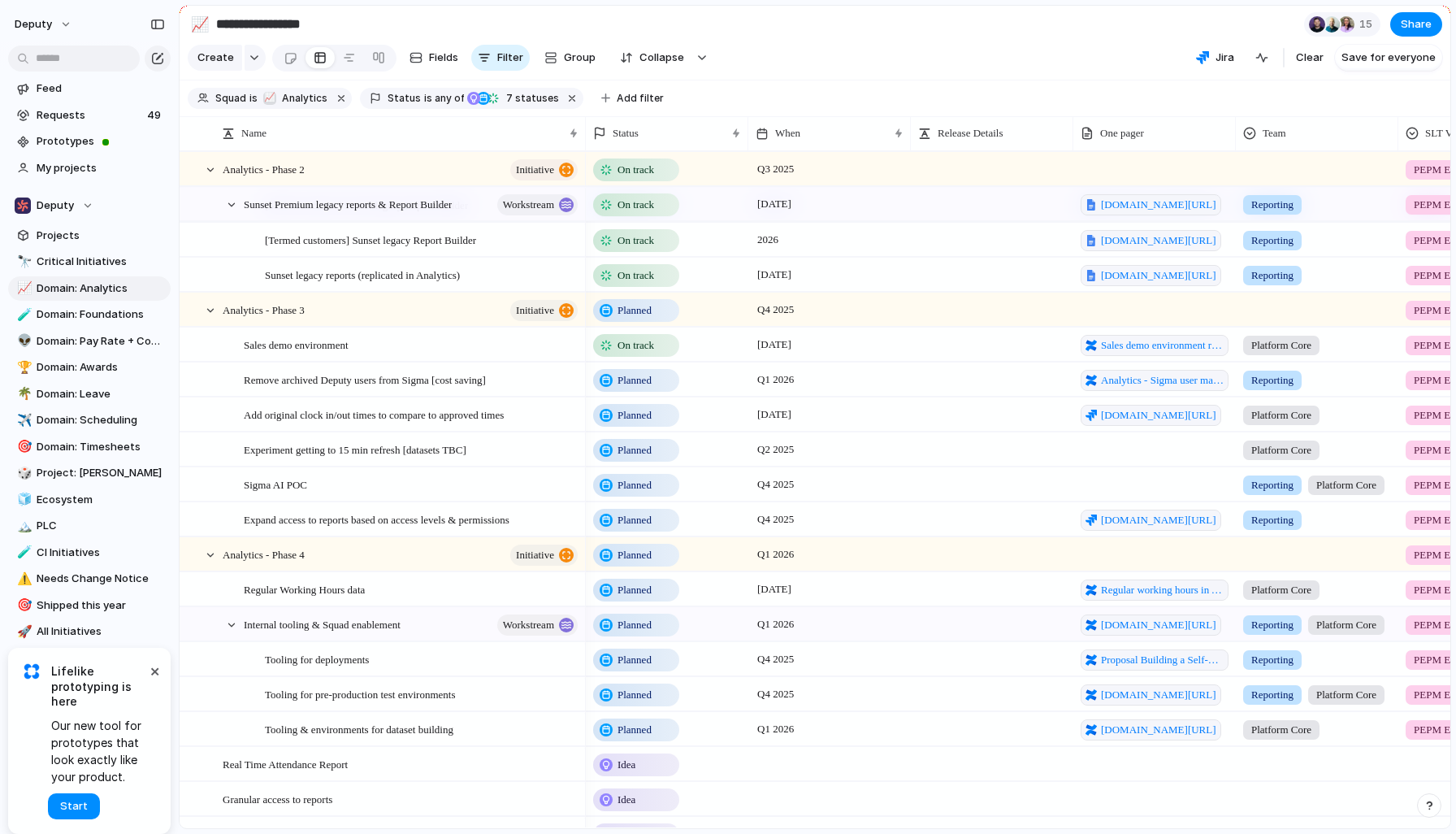
scroll to position [580, 0]
